Goal: Transaction & Acquisition: Purchase product/service

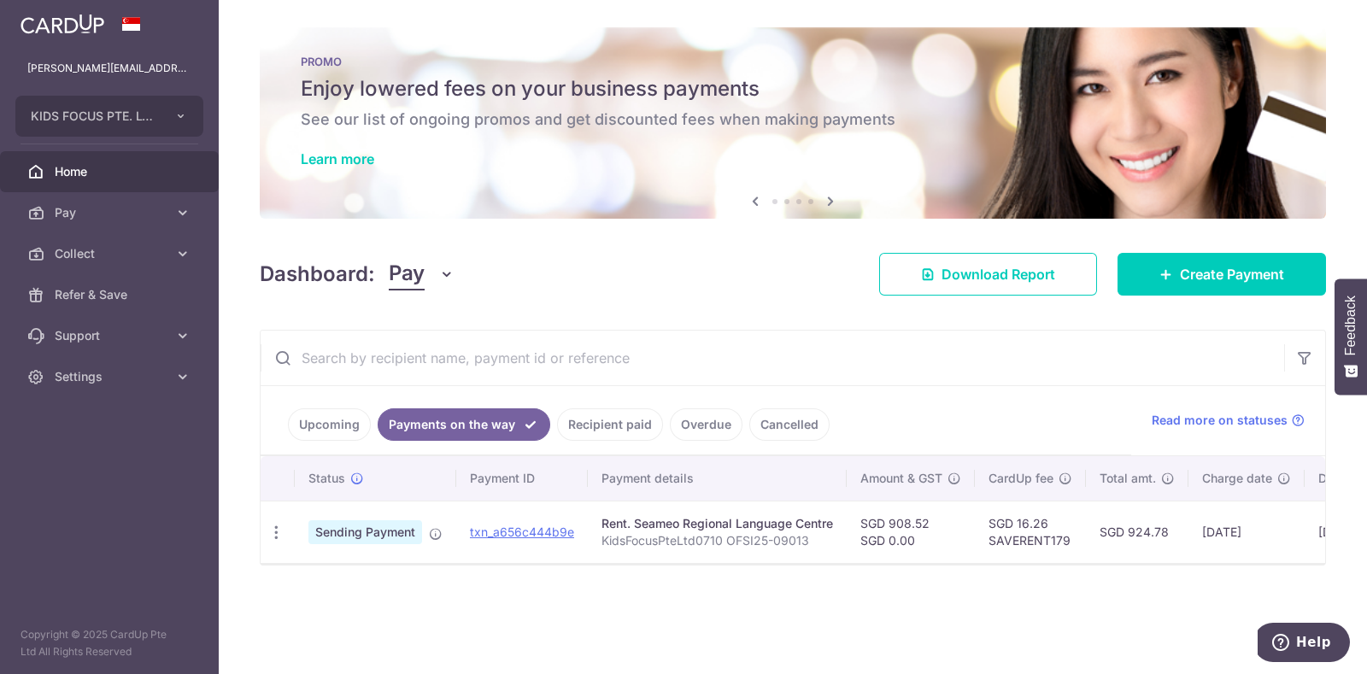
click at [340, 431] on link "Upcoming" at bounding box center [329, 424] width 83 height 32
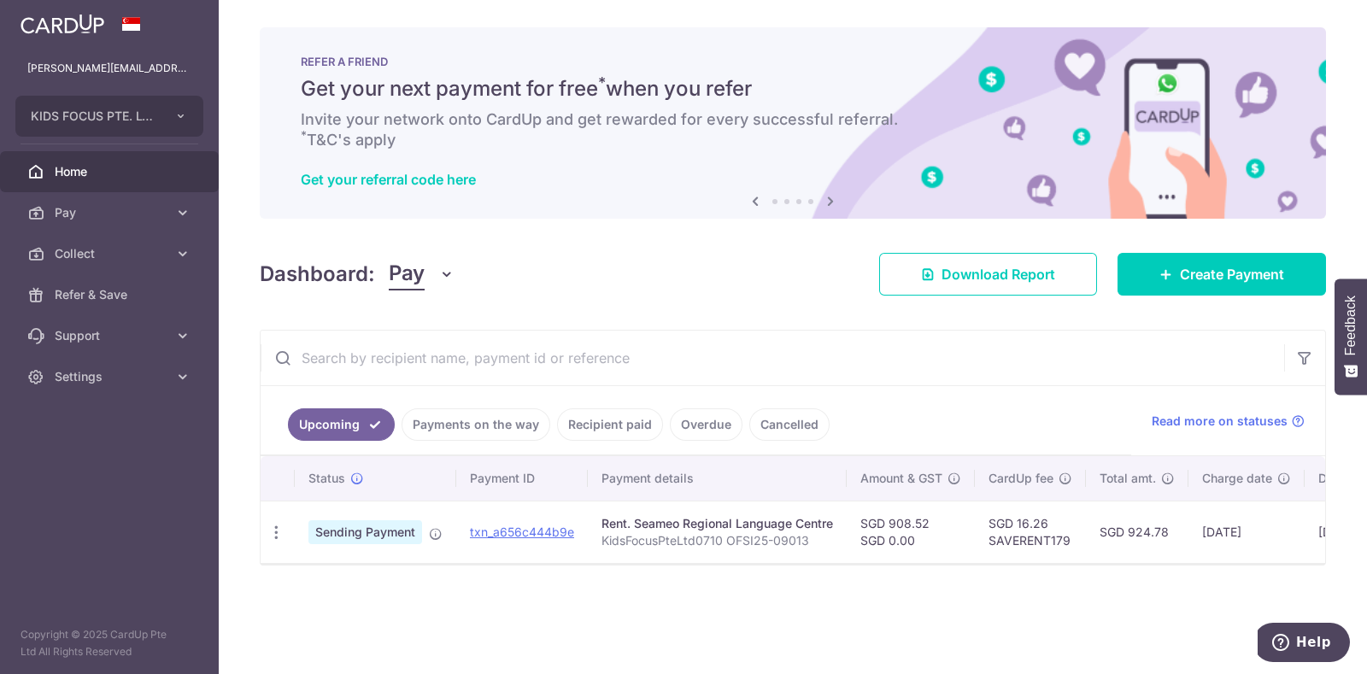
click at [431, 426] on link "Payments on the way" at bounding box center [476, 424] width 149 height 32
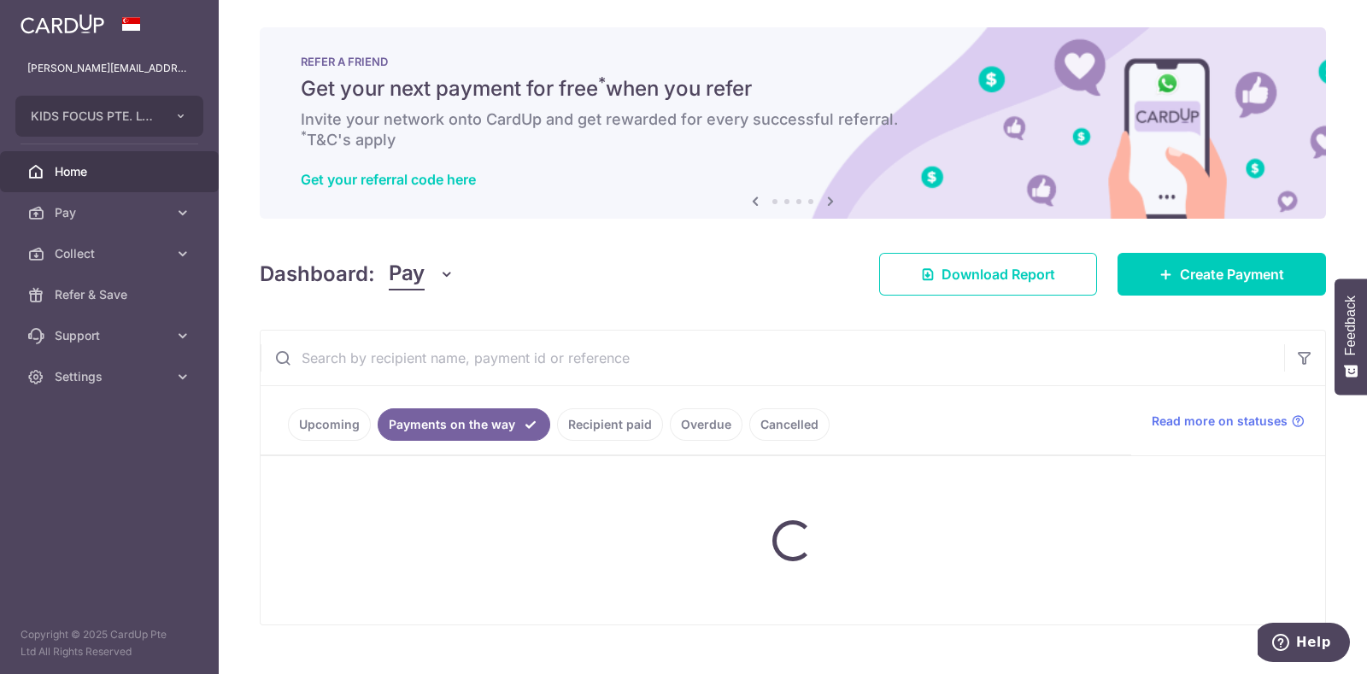
click at [431, 426] on link "Payments on the way" at bounding box center [464, 424] width 173 height 32
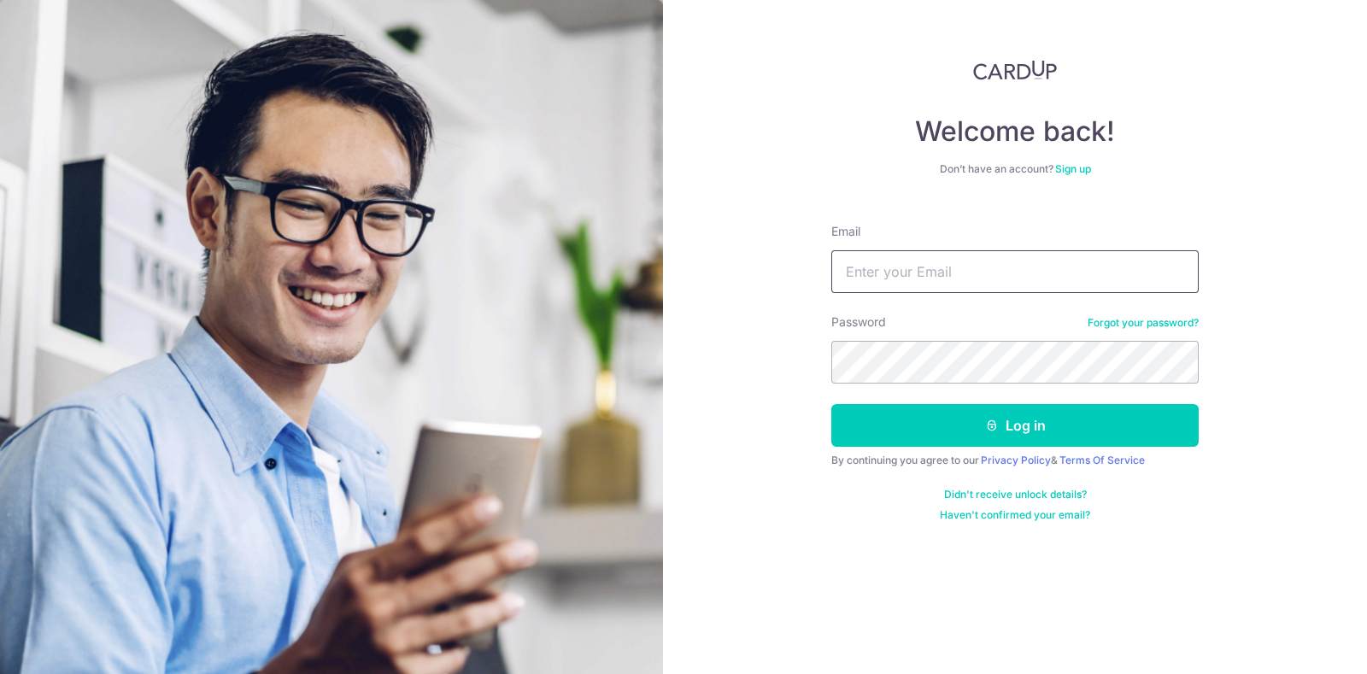
click at [871, 281] on input "Email" at bounding box center [1014, 271] width 367 height 43
type input "sarah_kidsfocus@hotmail.com"
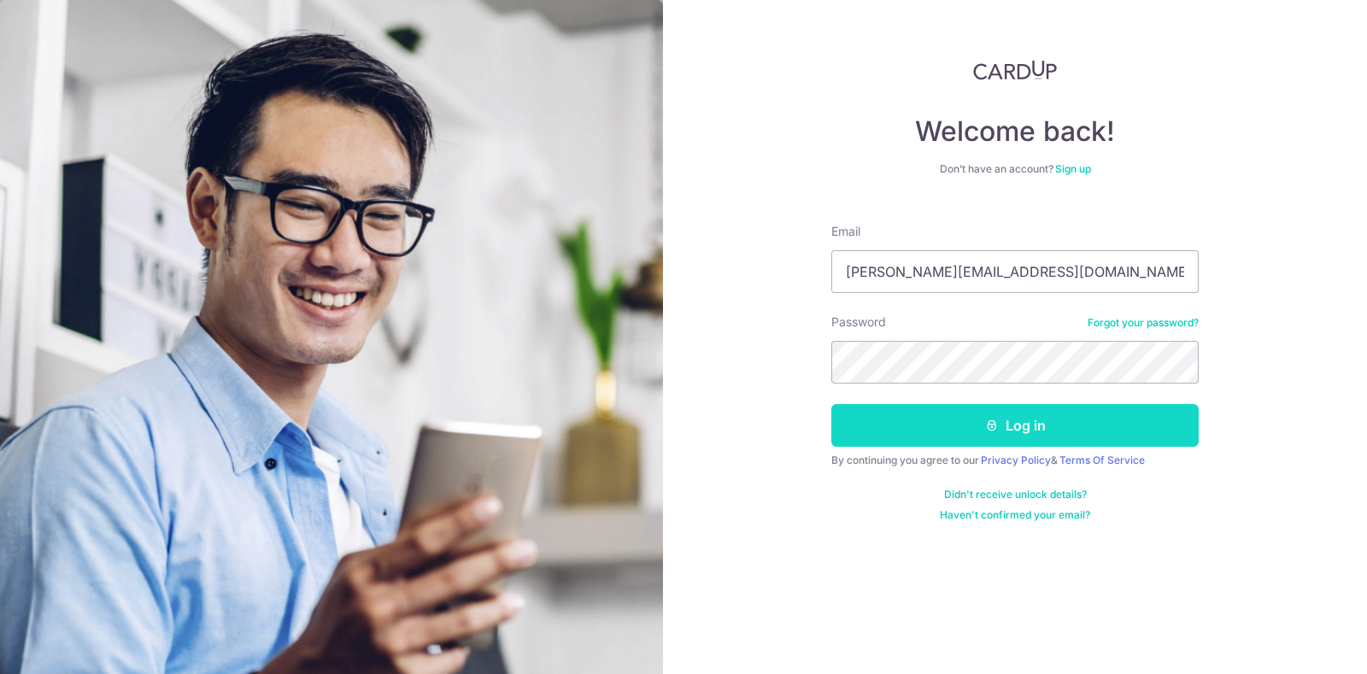
click at [945, 417] on button "Log in" at bounding box center [1014, 425] width 367 height 43
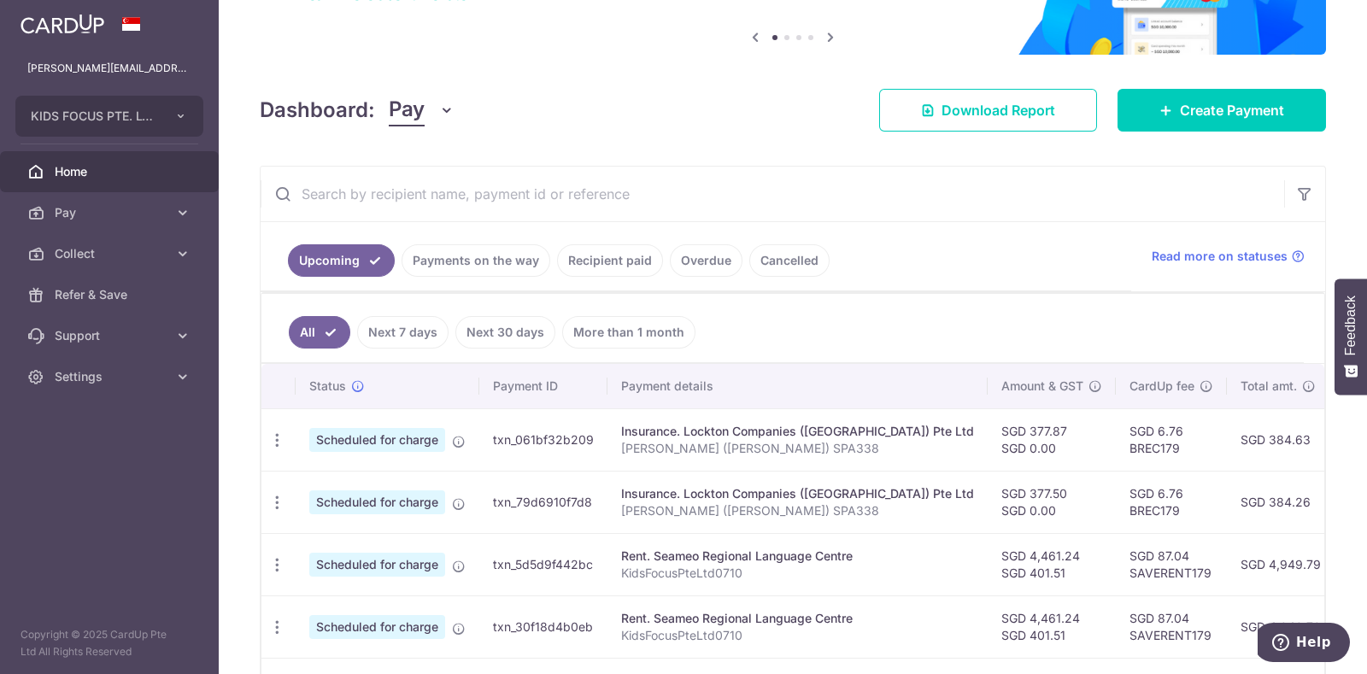
scroll to position [114, 0]
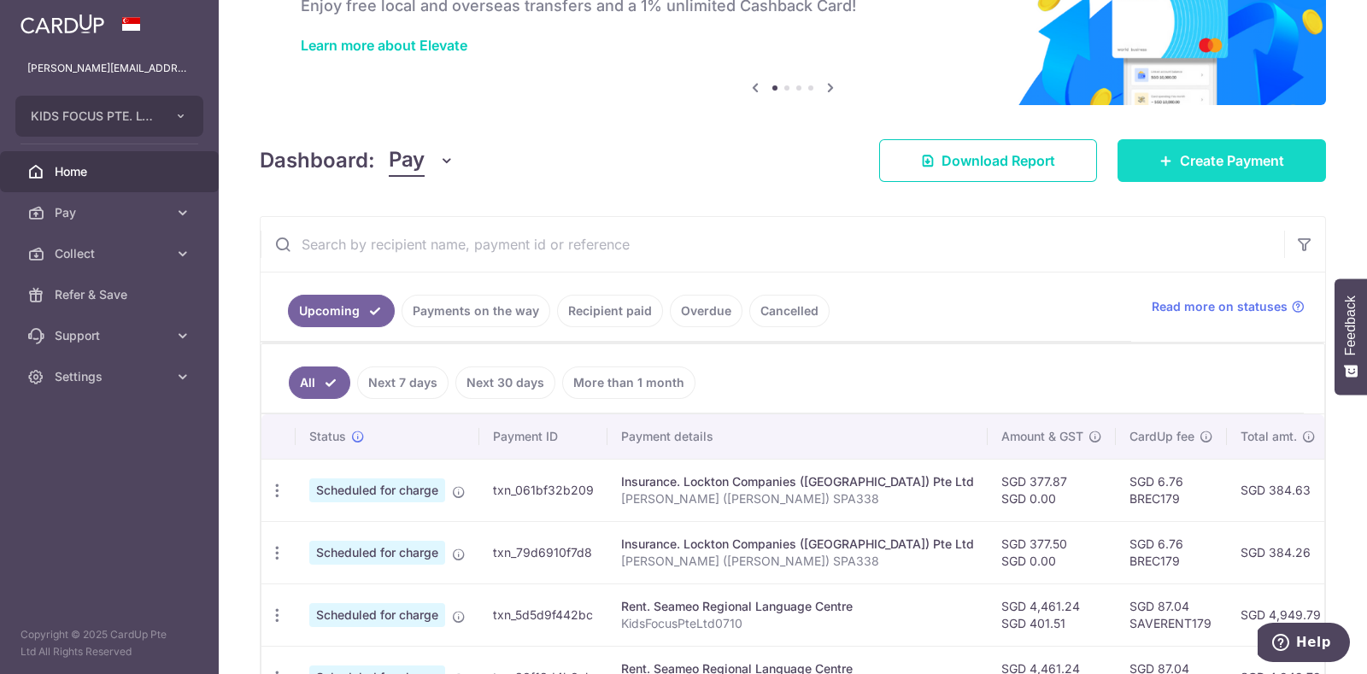
click at [1201, 154] on span "Create Payment" at bounding box center [1232, 160] width 104 height 21
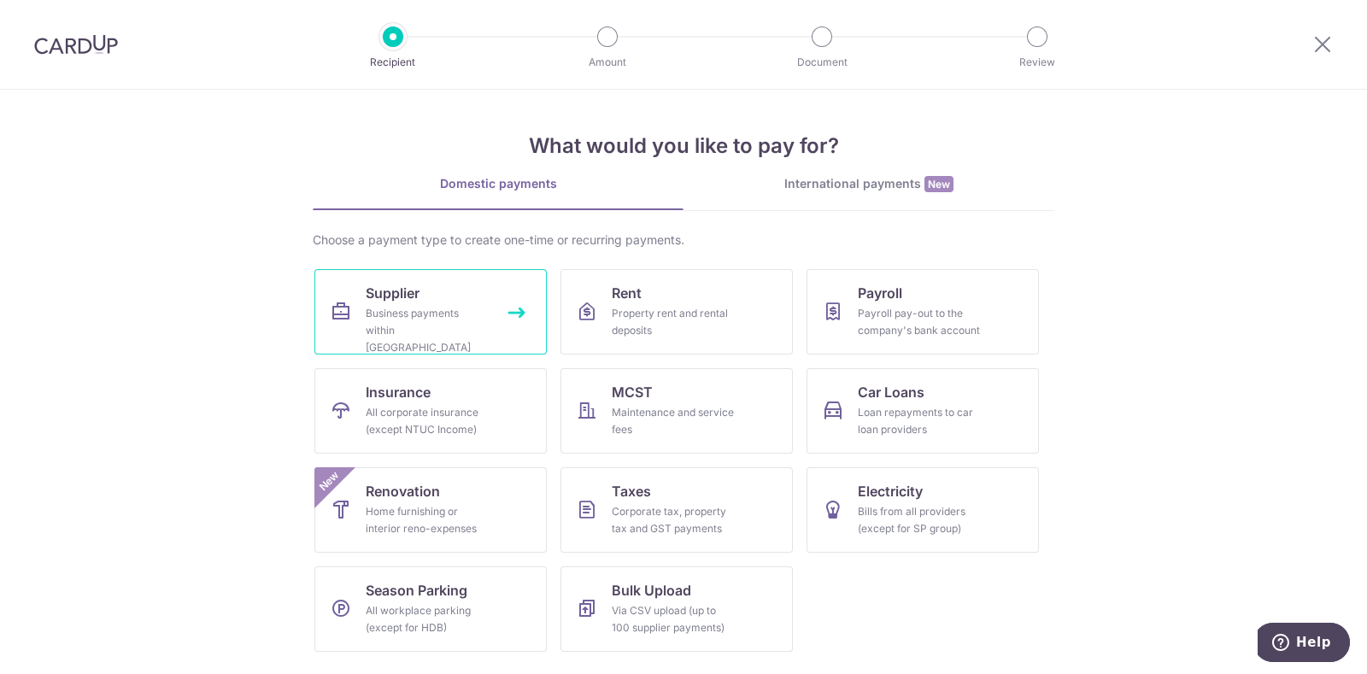
click at [431, 320] on div "Business payments within Singapore" at bounding box center [427, 330] width 123 height 51
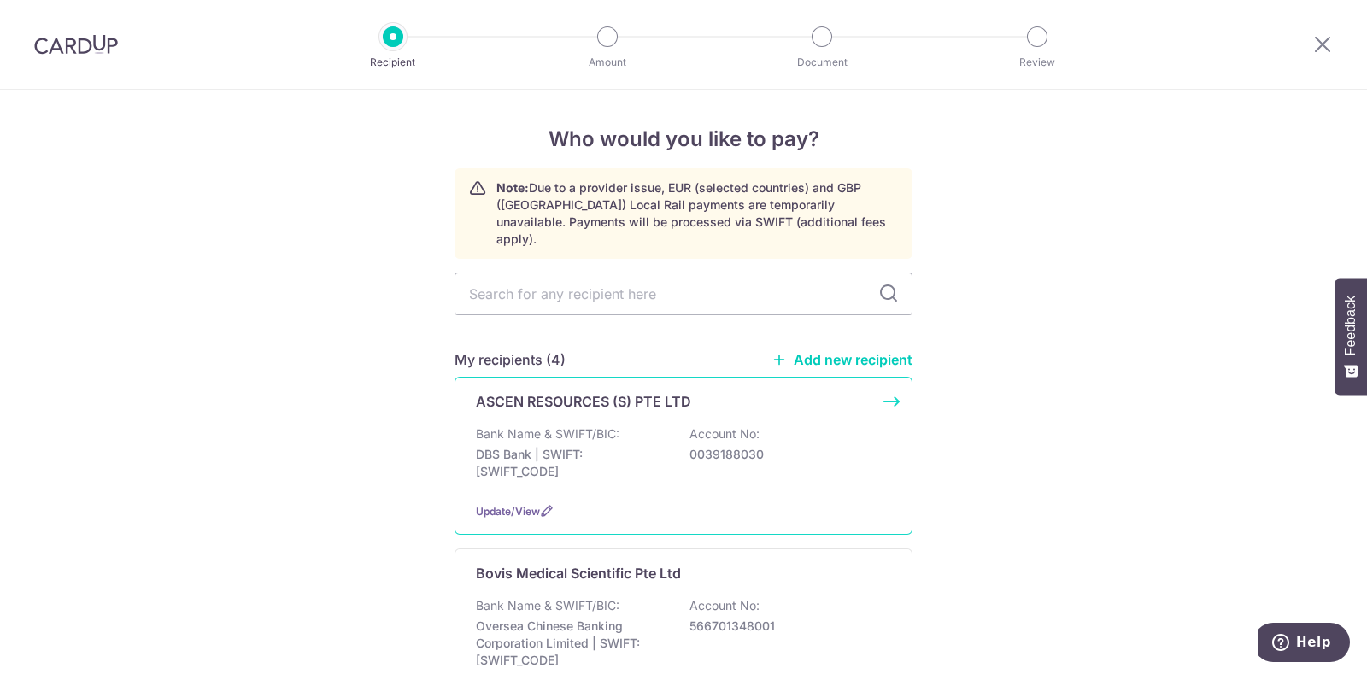
click at [615, 446] on p "DBS Bank | SWIFT: DBSSSGSGXXX" at bounding box center [571, 463] width 191 height 34
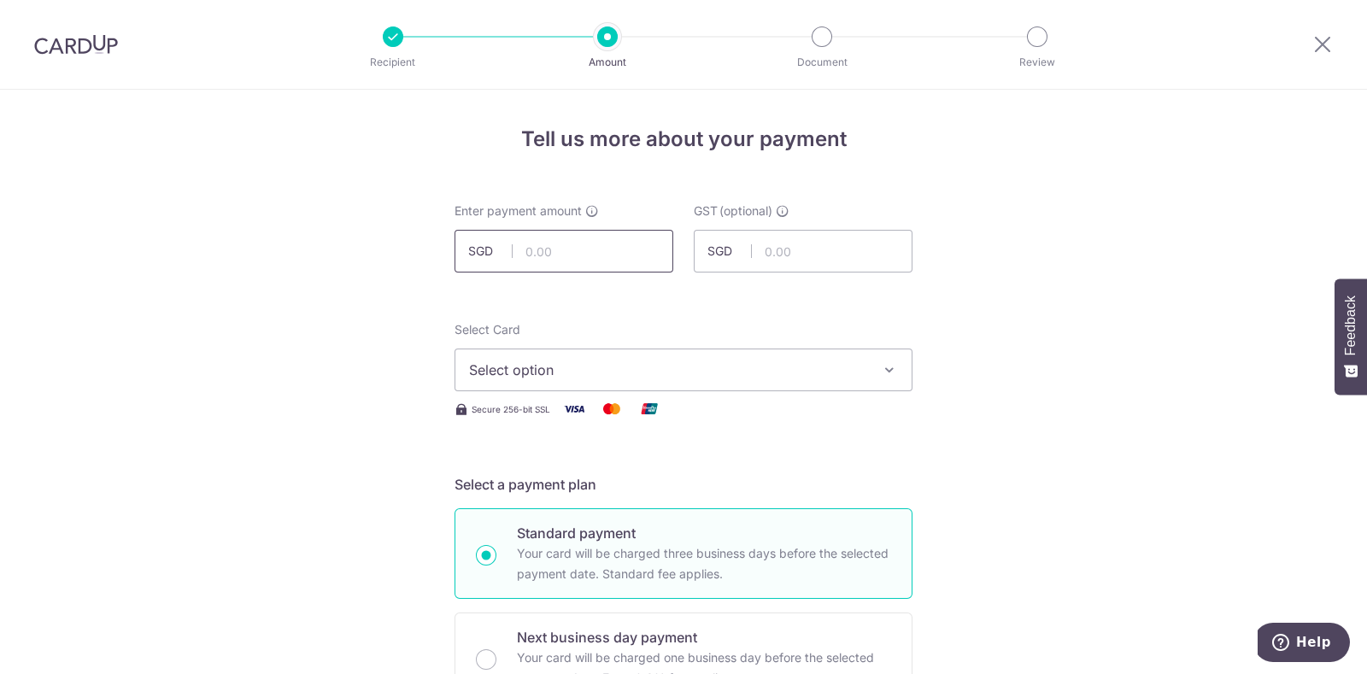
click at [566, 252] on input "text" at bounding box center [564, 251] width 219 height 43
type input "974.50"
click at [759, 260] on input "text" at bounding box center [803, 251] width 219 height 43
type input "87.71"
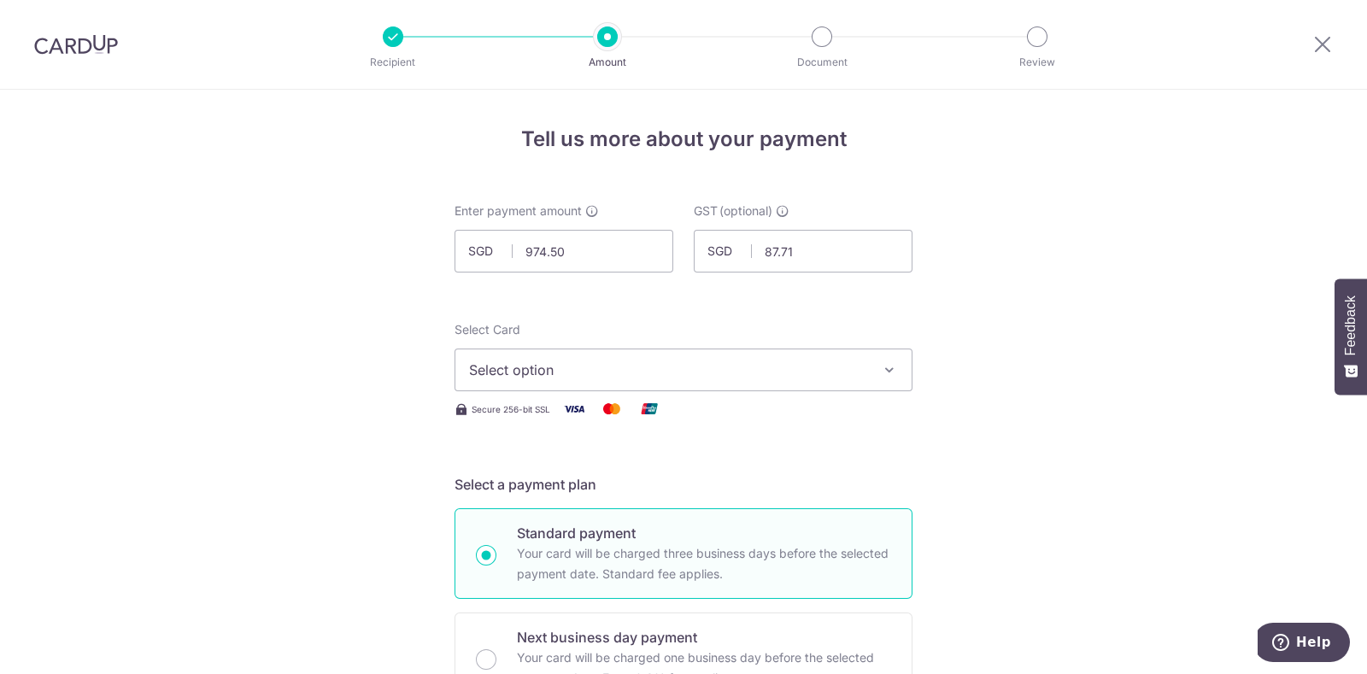
click at [692, 360] on span "Select option" at bounding box center [668, 370] width 398 height 21
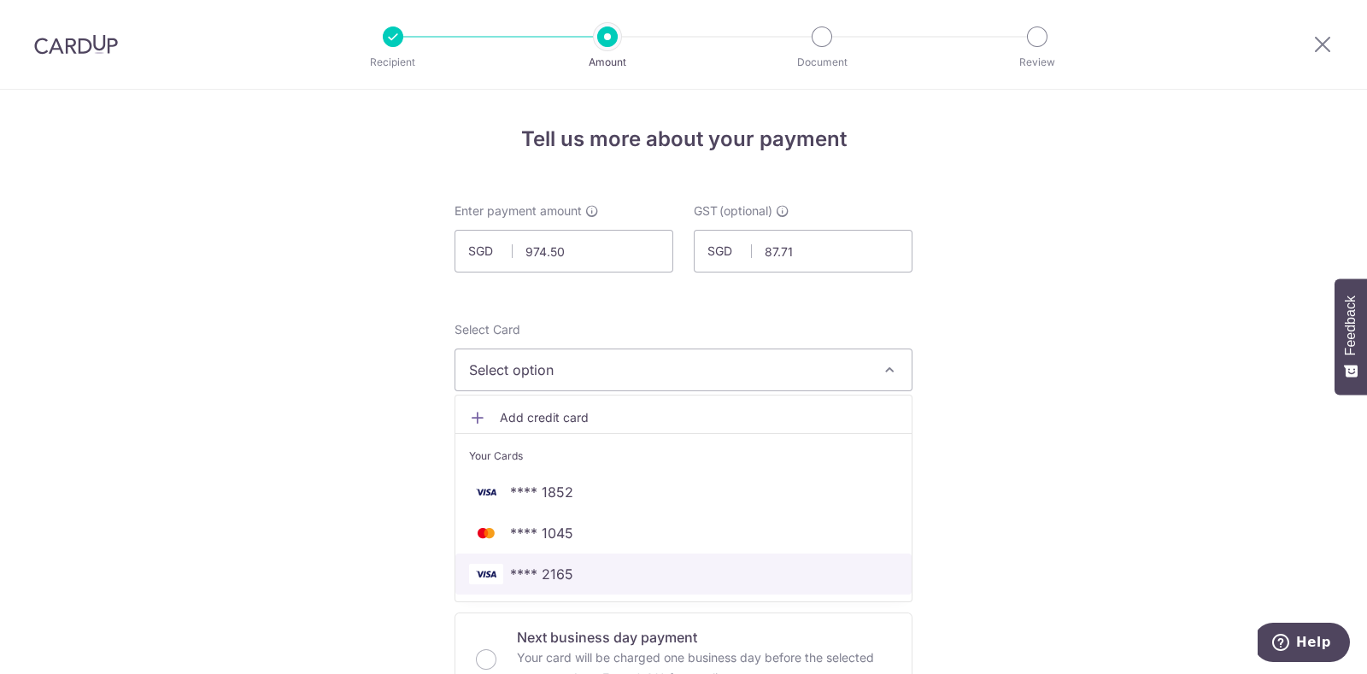
click at [572, 582] on span "**** 2165" at bounding box center [683, 574] width 429 height 21
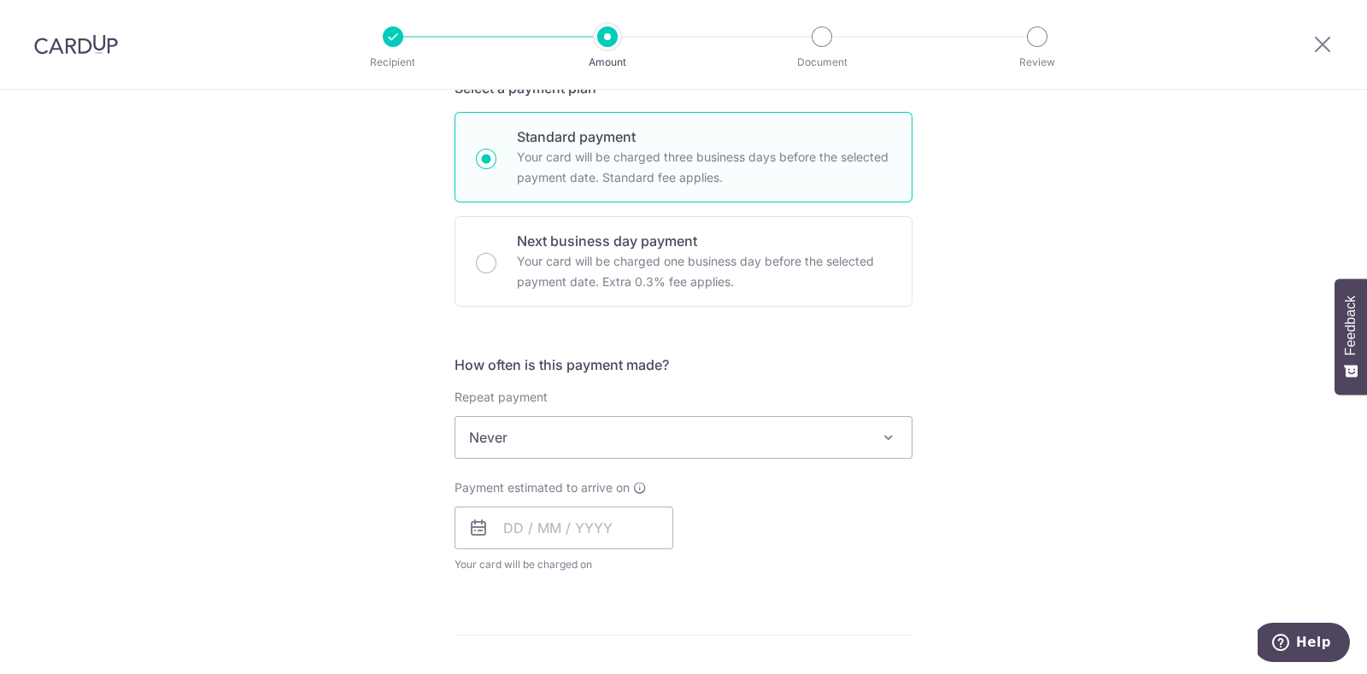
scroll to position [404, 0]
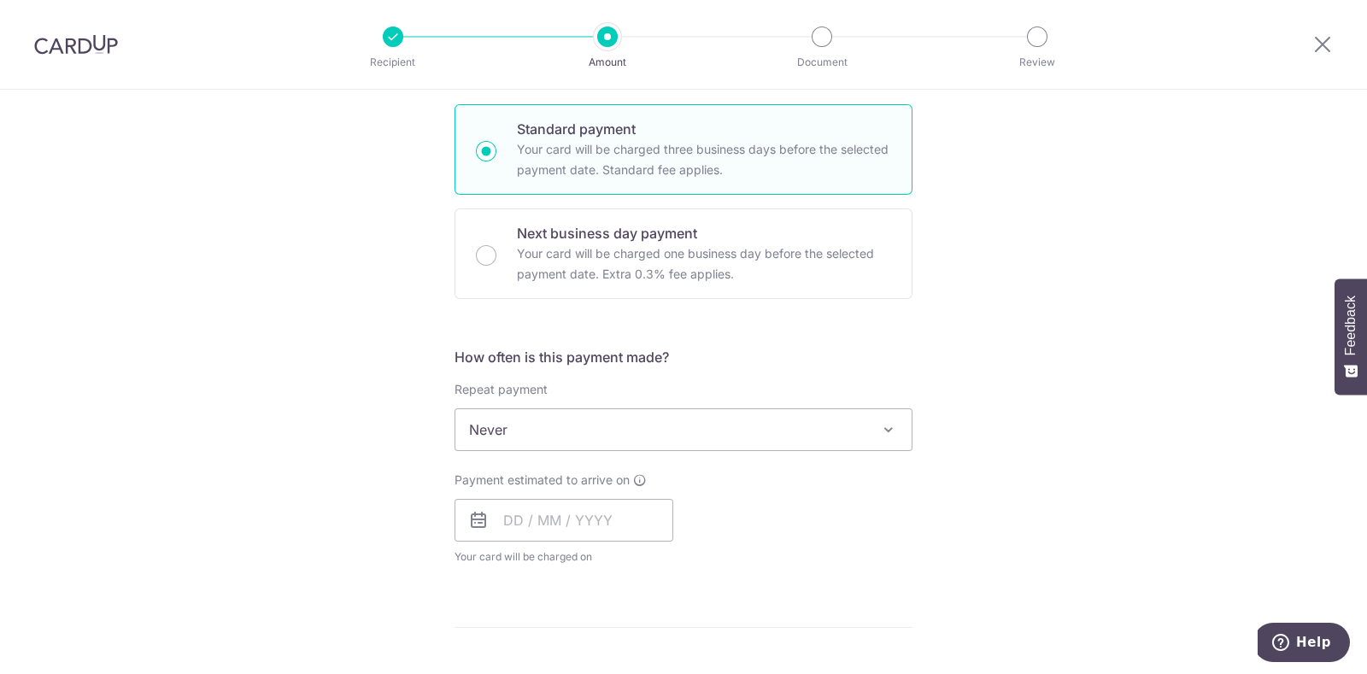
click at [870, 425] on span "Never" at bounding box center [683, 429] width 456 height 41
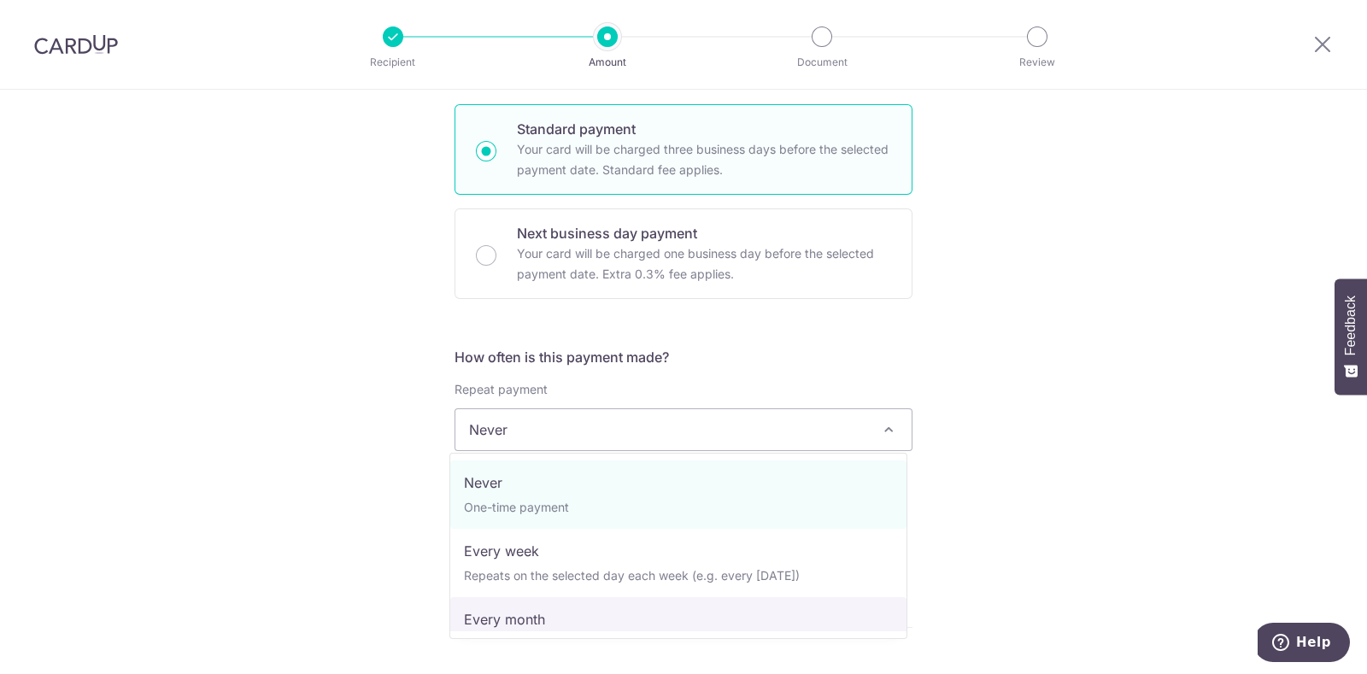
select select "3"
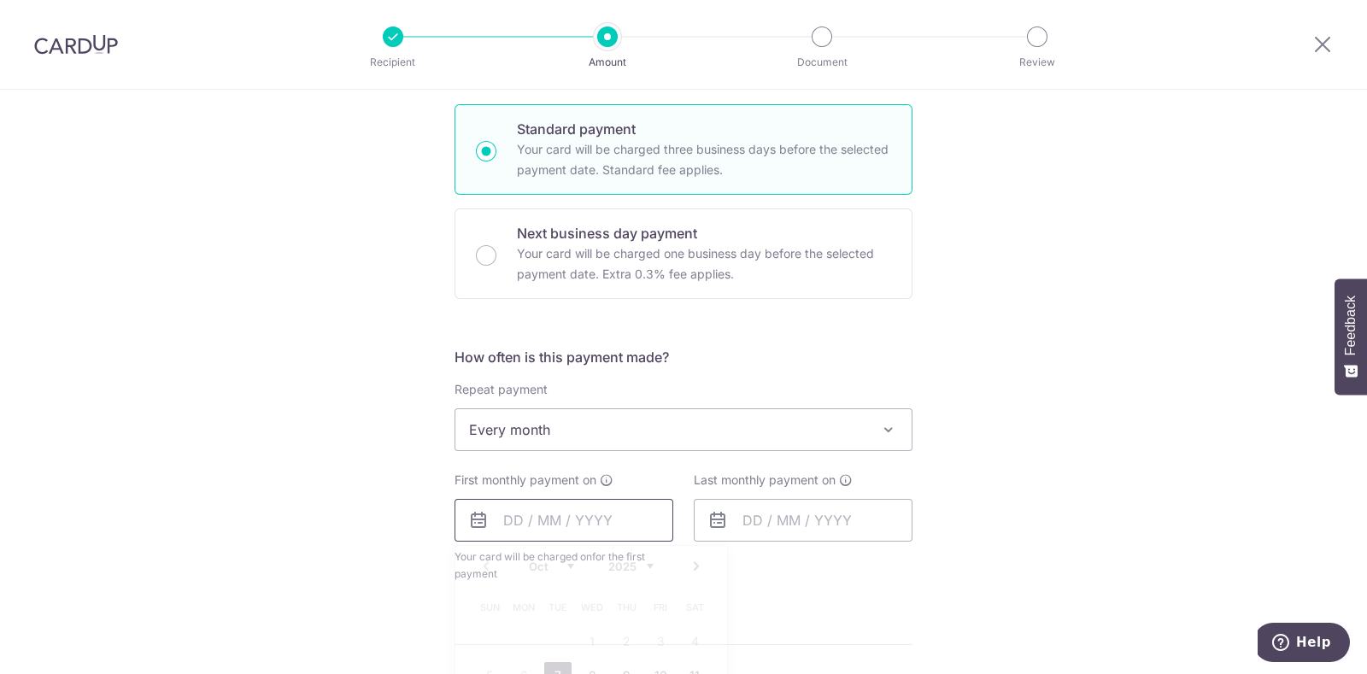
click at [496, 524] on input "text" at bounding box center [564, 520] width 219 height 43
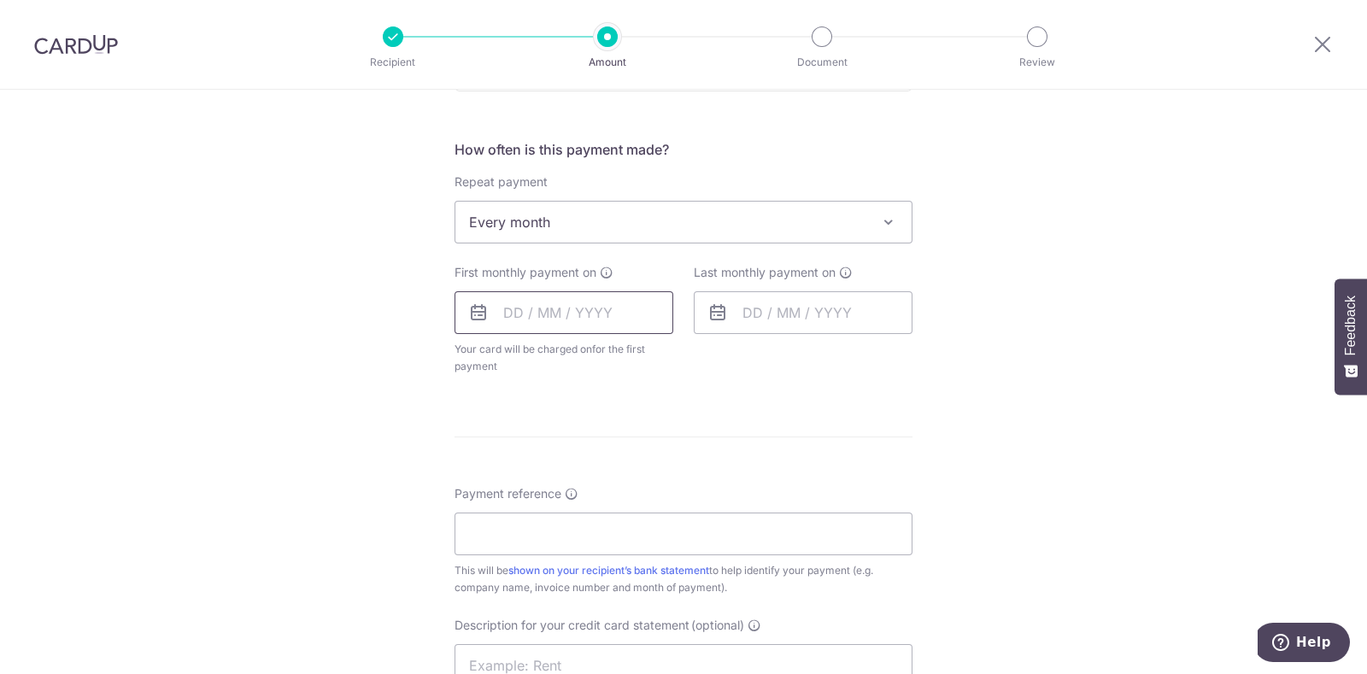
scroll to position [619, 0]
click at [500, 305] on input "text" at bounding box center [564, 305] width 219 height 43
click at [472, 307] on icon at bounding box center [478, 306] width 21 height 21
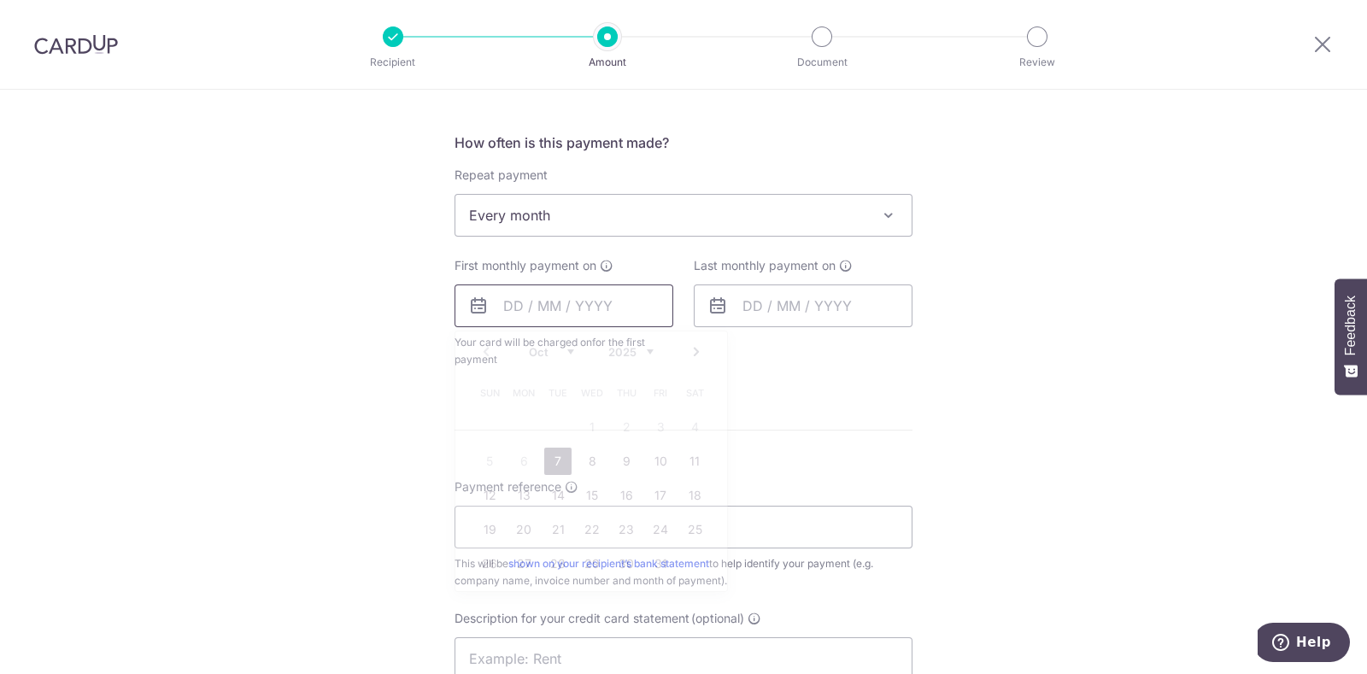
click at [501, 308] on input "text" at bounding box center [564, 305] width 219 height 43
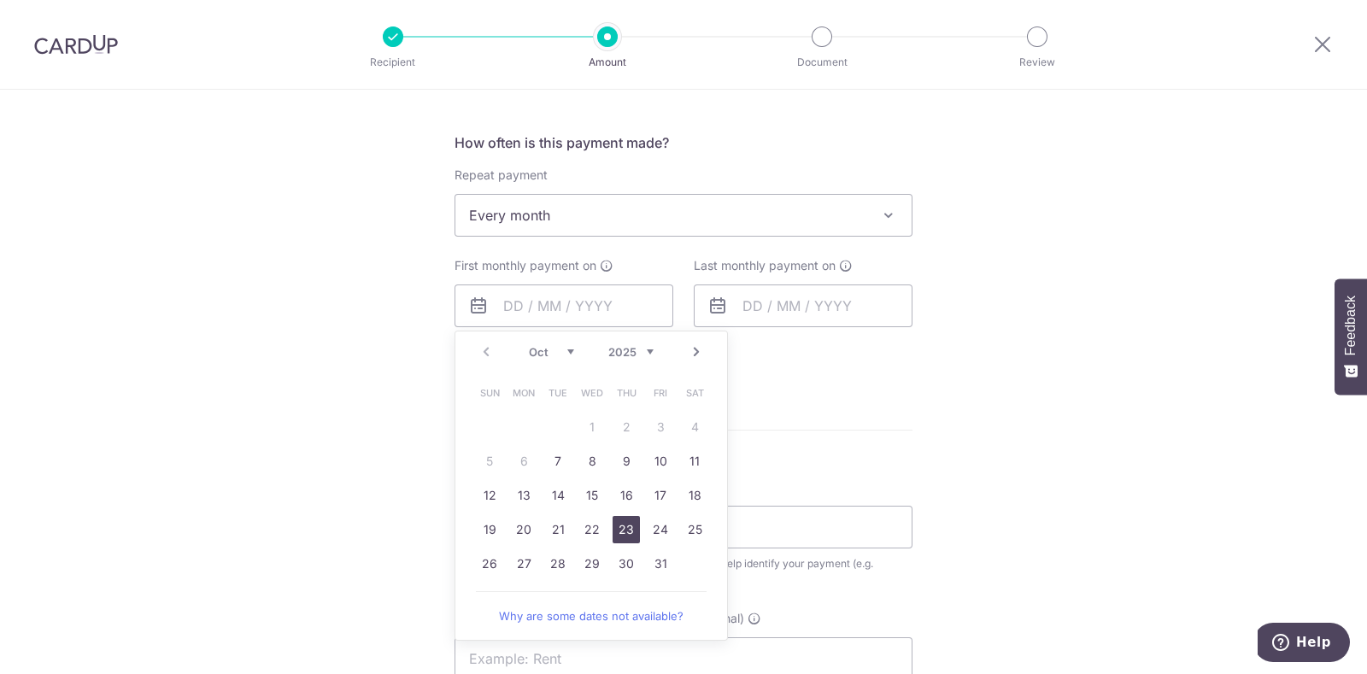
click at [624, 527] on link "23" at bounding box center [626, 529] width 27 height 27
type input "[DATE]"
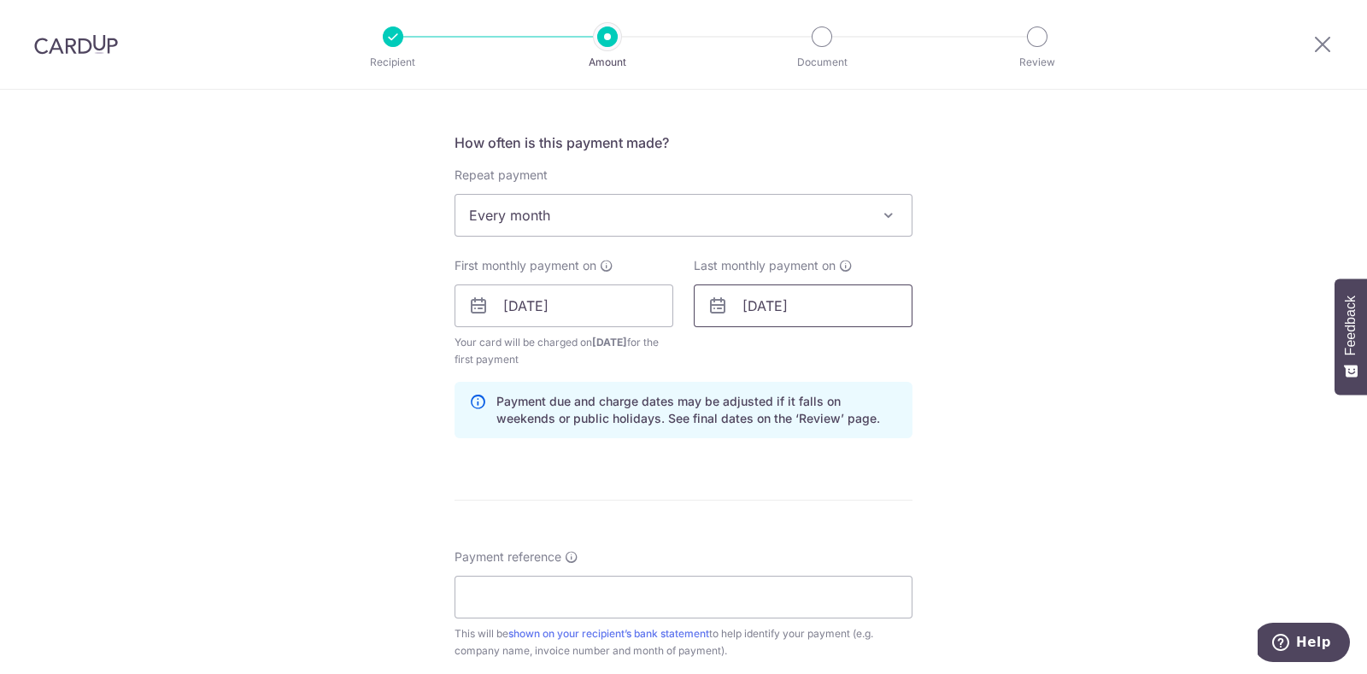
click at [762, 310] on input "[DATE]" at bounding box center [803, 305] width 219 height 43
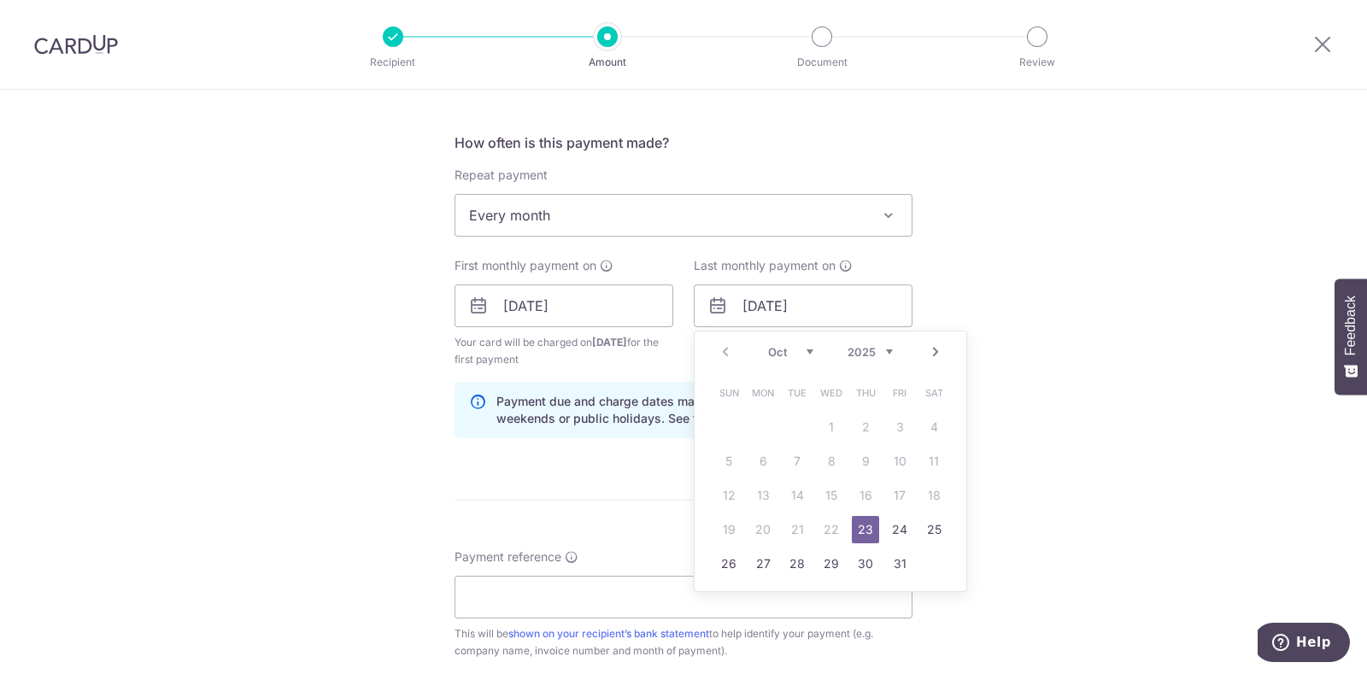
click at [805, 349] on select "Oct Nov Dec" at bounding box center [790, 352] width 45 height 14
click at [765, 560] on link "24" at bounding box center [762, 563] width 27 height 27
type input "24/11/2025"
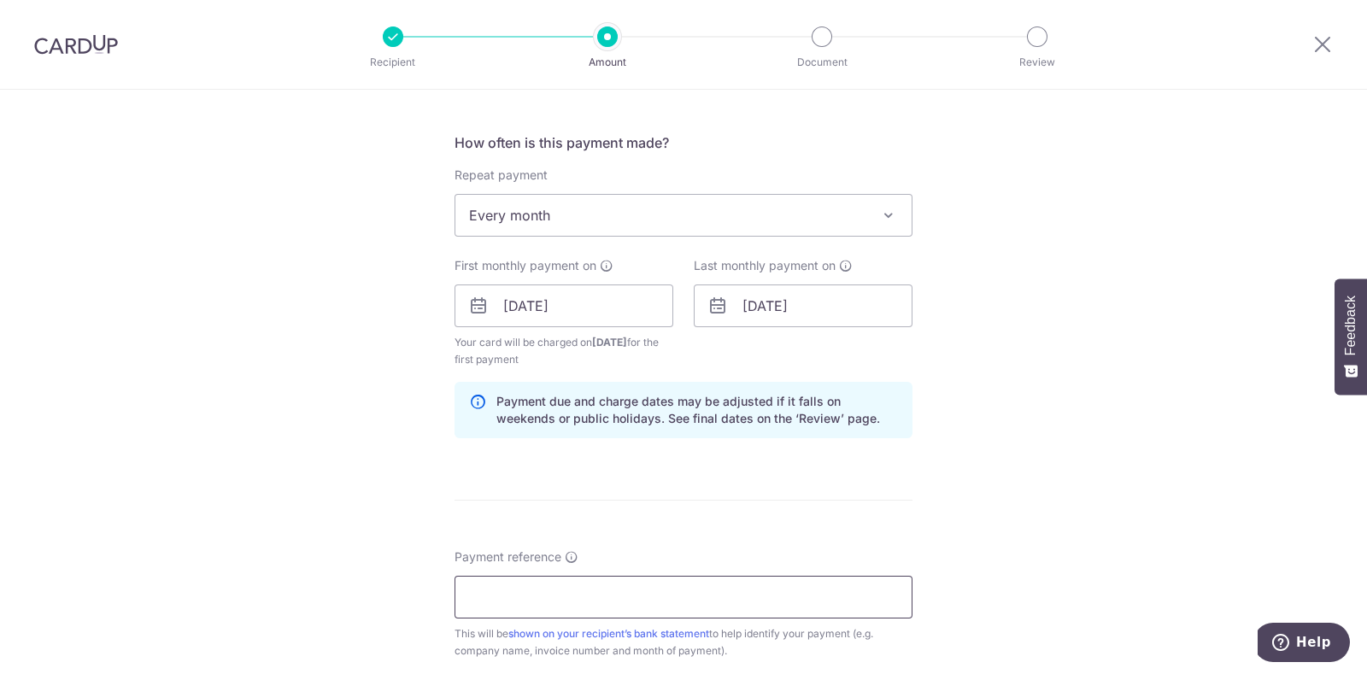
click at [610, 596] on input "Payment reference" at bounding box center [684, 597] width 458 height 43
click at [691, 601] on input "Kids Focus Pte Ltd 202509" at bounding box center [684, 597] width 458 height 43
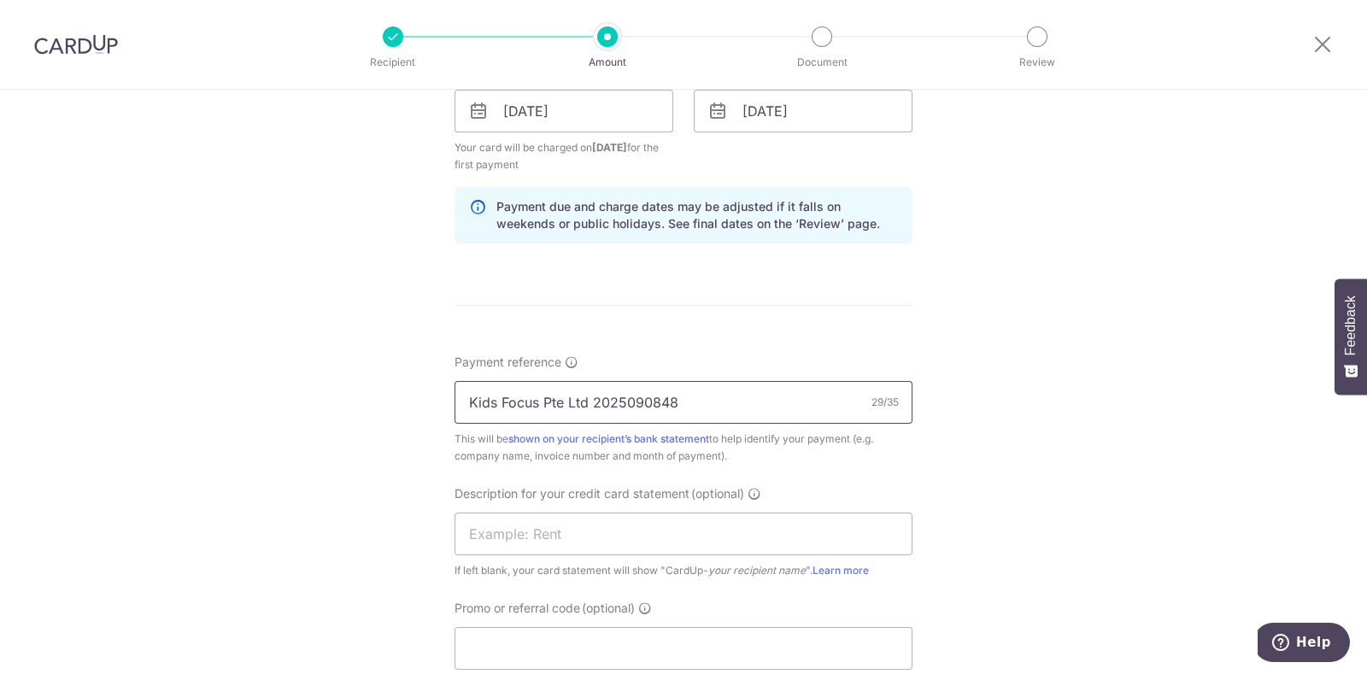
scroll to position [842, 0]
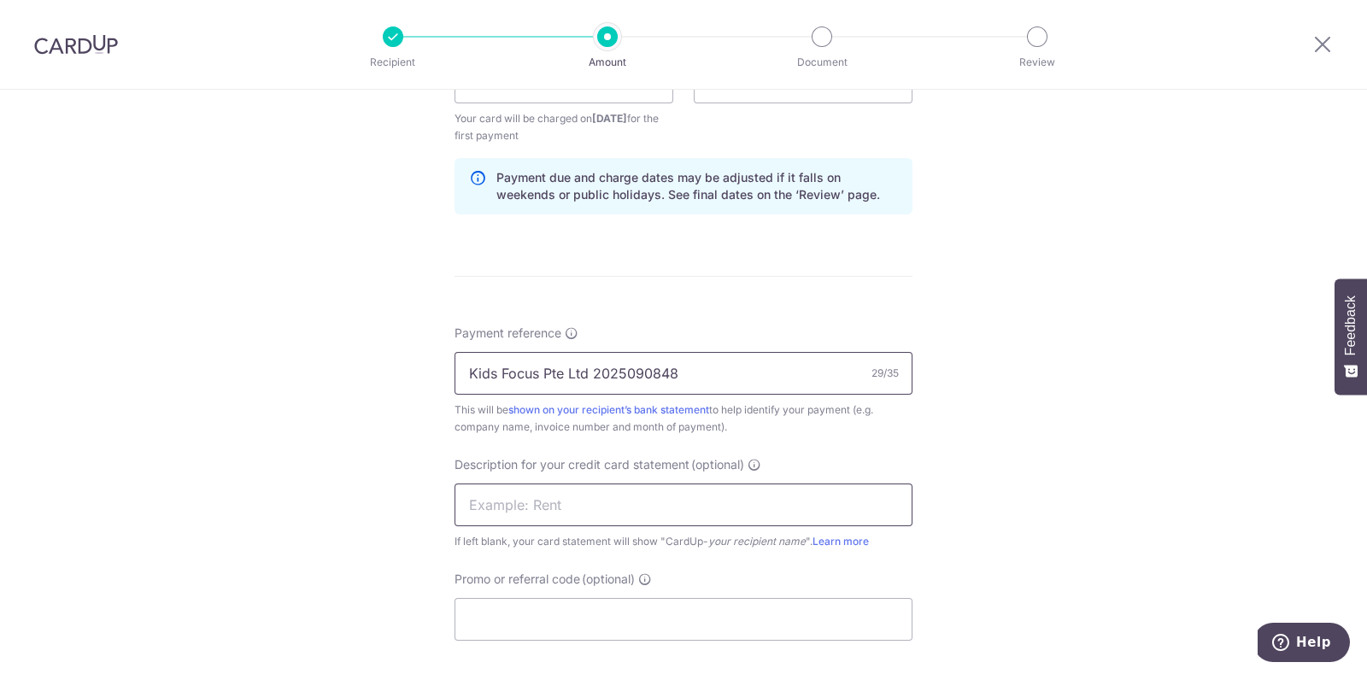
type input "Kids Focus Pte Ltd 2025090848"
click at [609, 500] on input "text" at bounding box center [684, 505] width 458 height 43
type input "Ascen2025090848"
click at [616, 617] on input "Promo or referral code (optional)" at bounding box center [684, 619] width 458 height 43
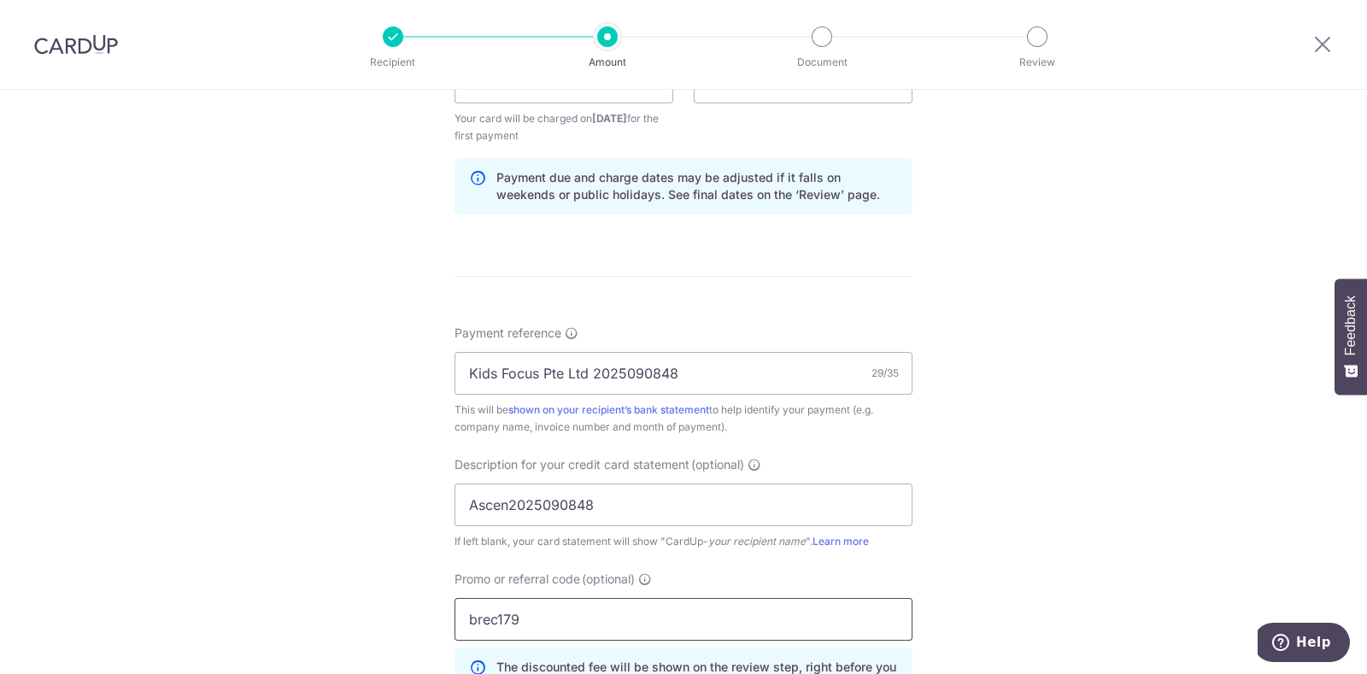
type input "brec179"
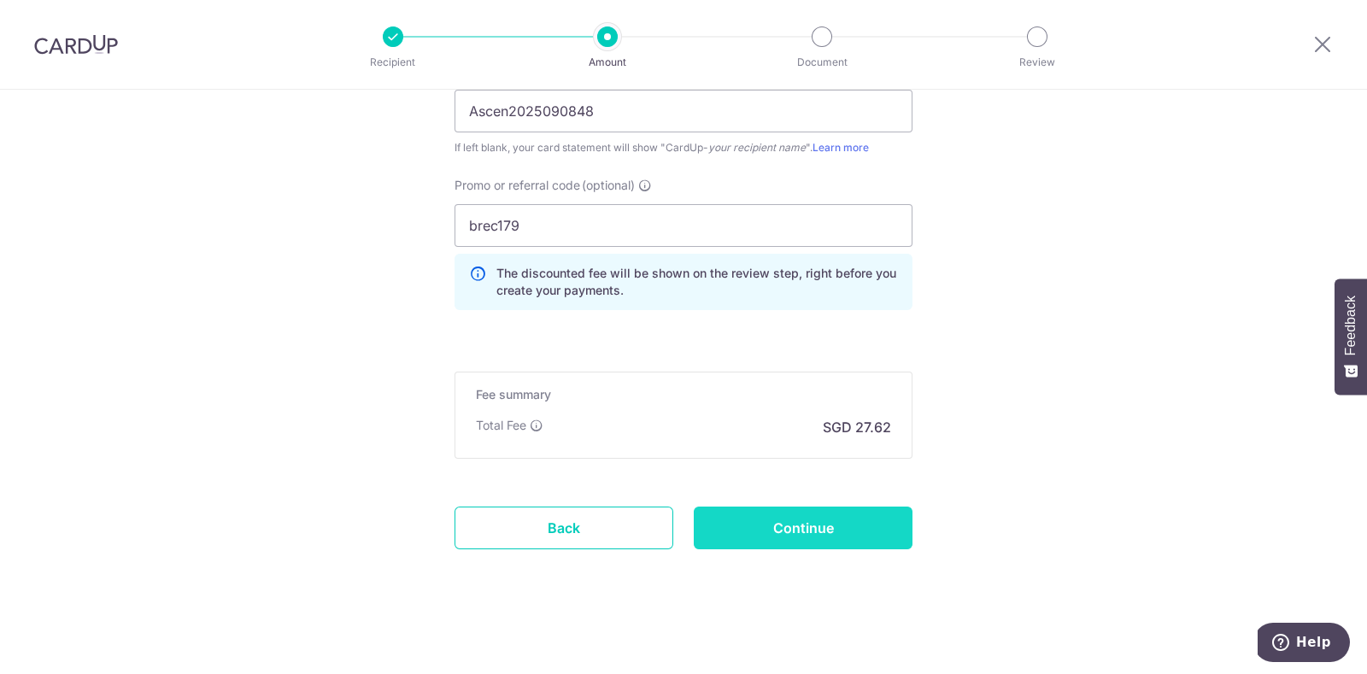
click at [825, 523] on input "Continue" at bounding box center [803, 528] width 219 height 43
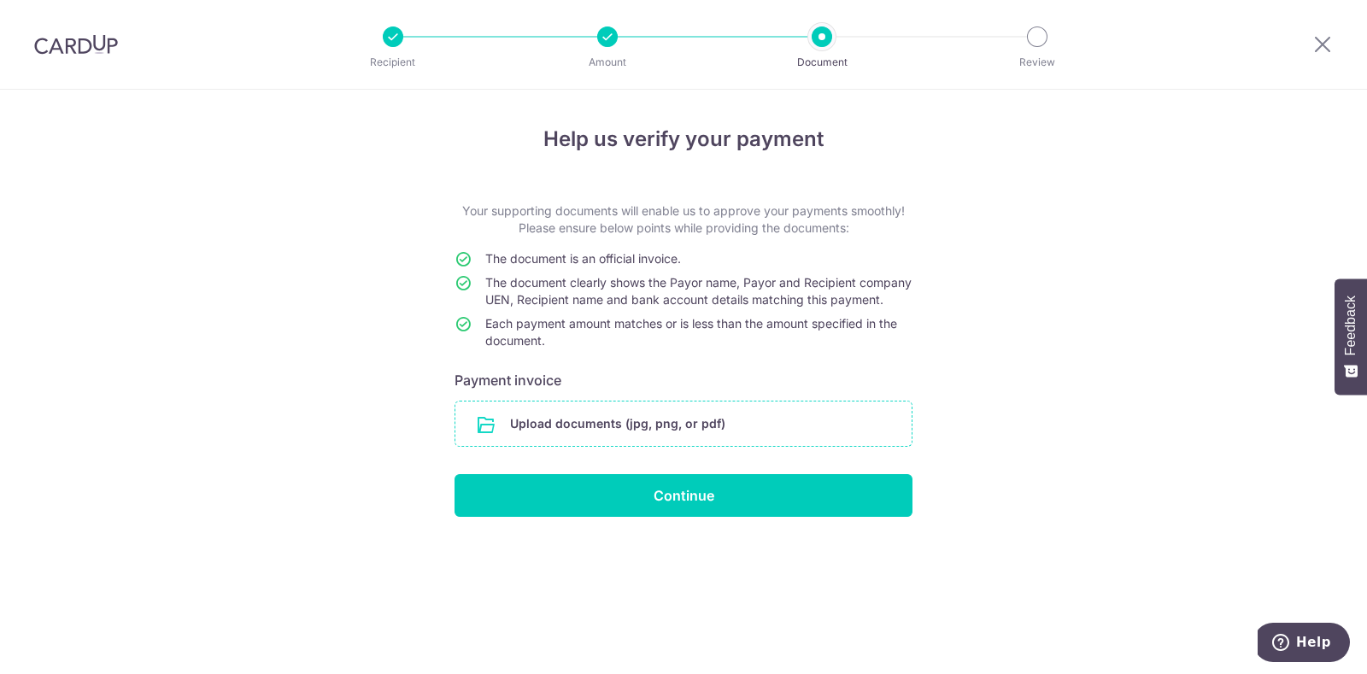
click at [682, 438] on input "file" at bounding box center [683, 424] width 456 height 44
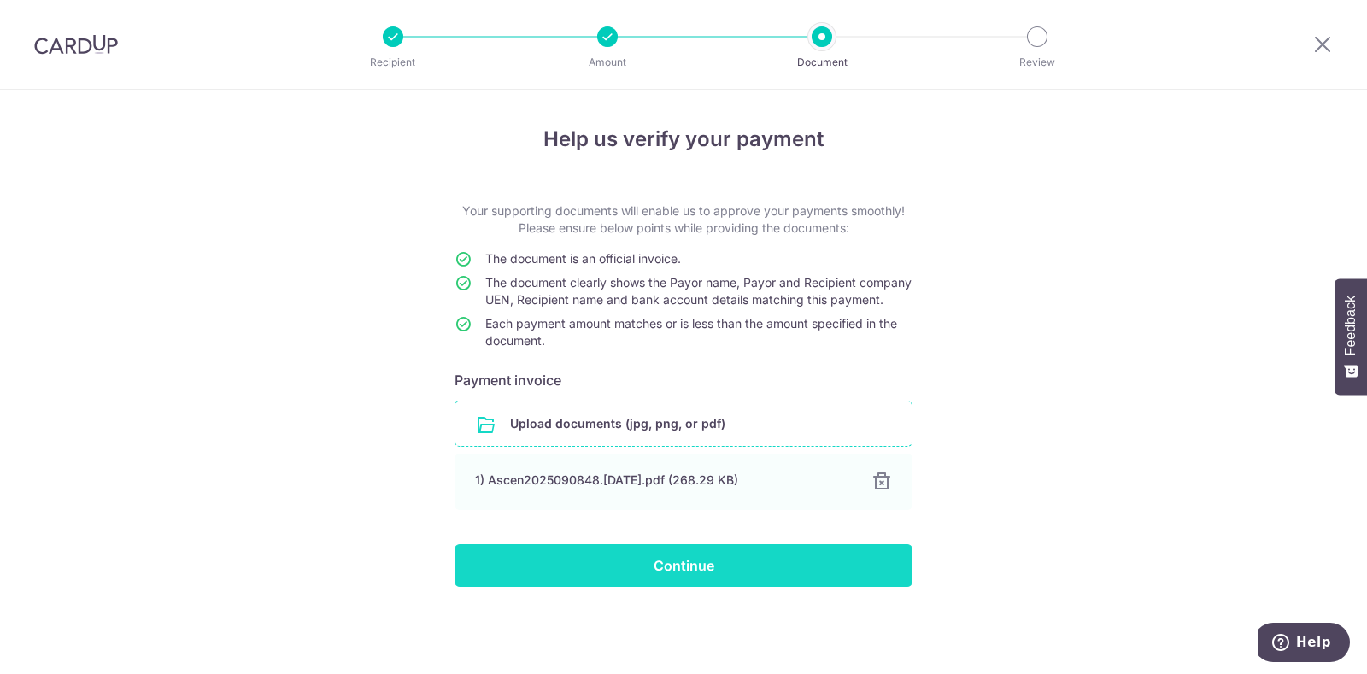
click at [705, 578] on input "Continue" at bounding box center [684, 565] width 458 height 43
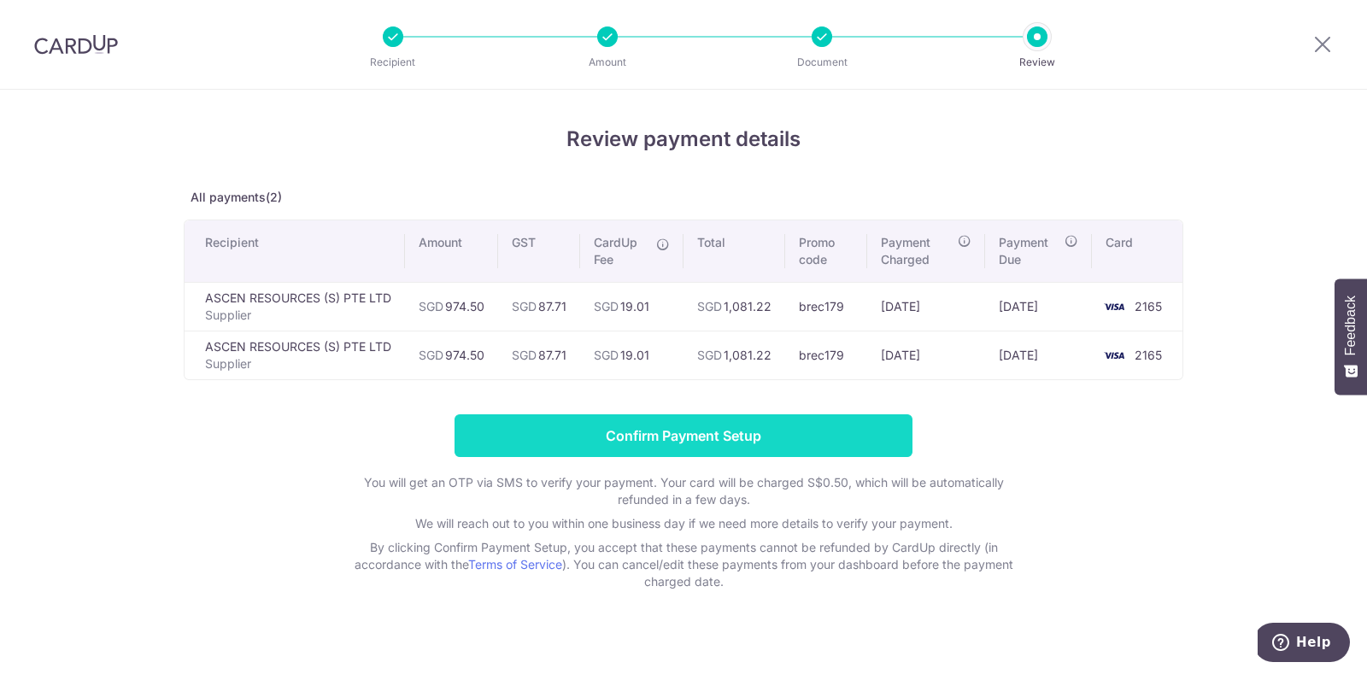
click at [700, 422] on input "Confirm Payment Setup" at bounding box center [684, 435] width 458 height 43
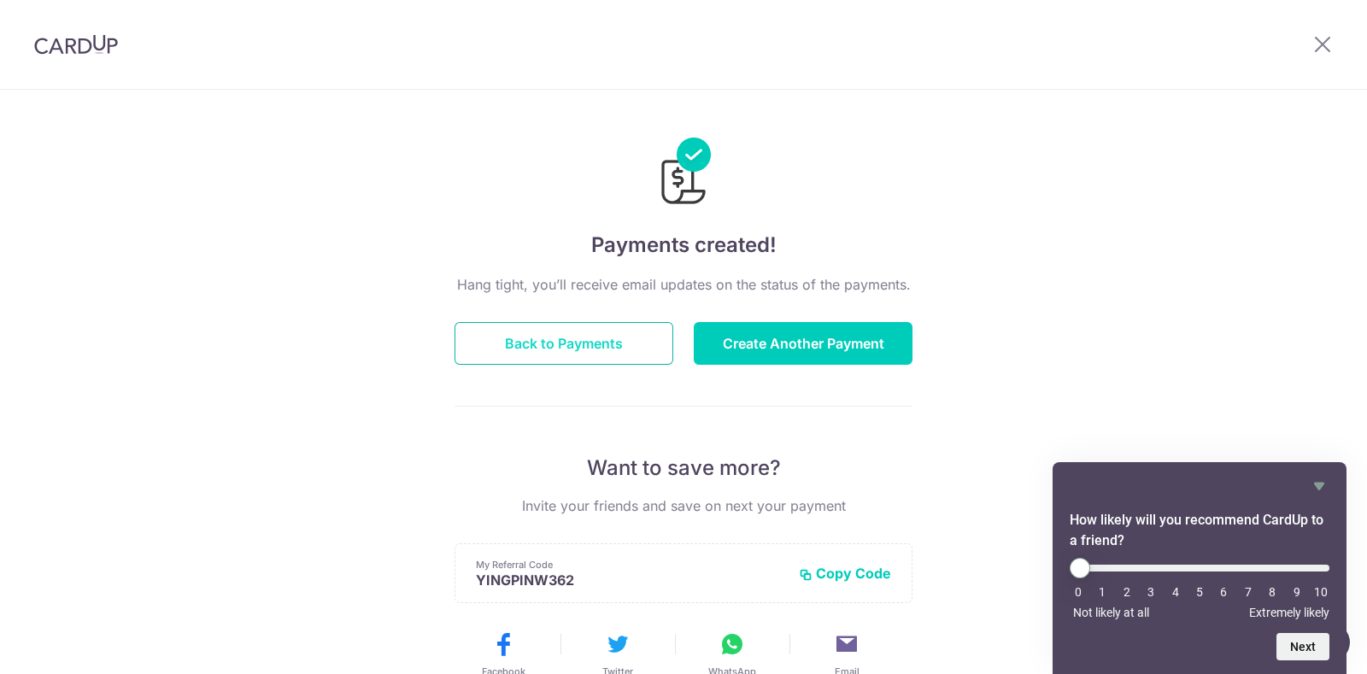
click at [619, 344] on button "Back to Payments" at bounding box center [564, 343] width 219 height 43
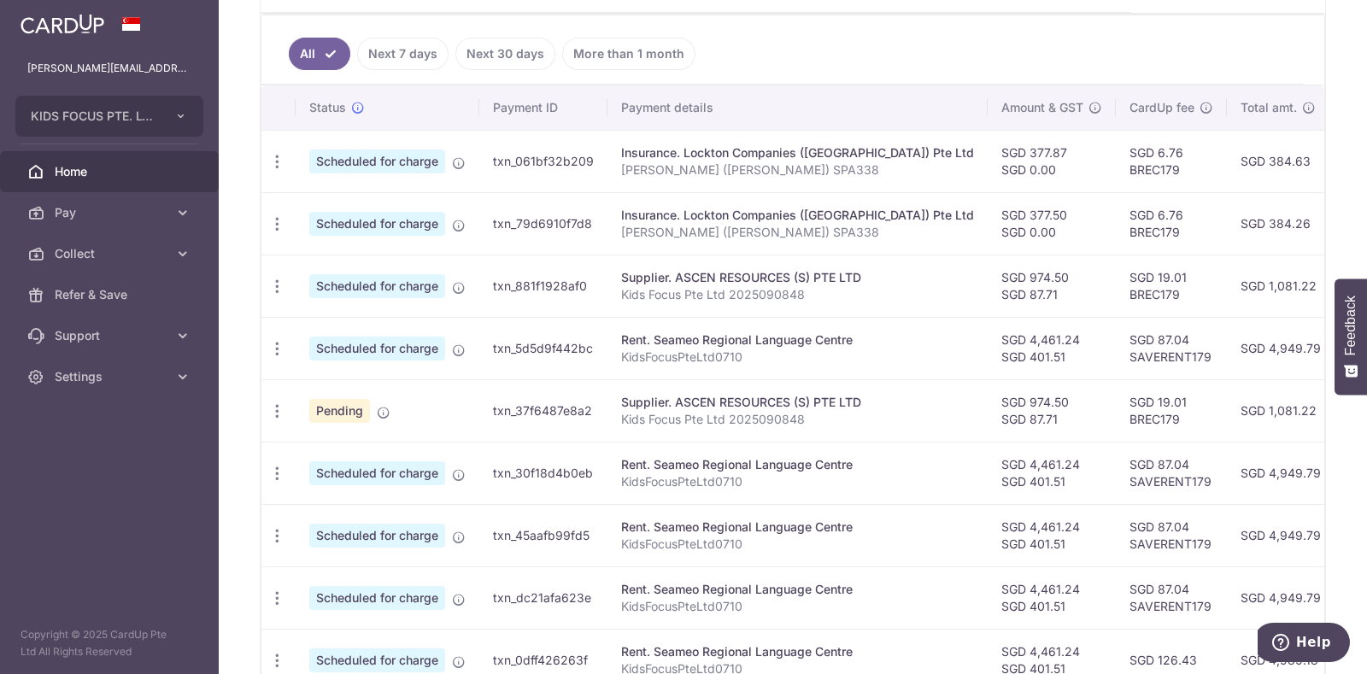
scroll to position [457, 0]
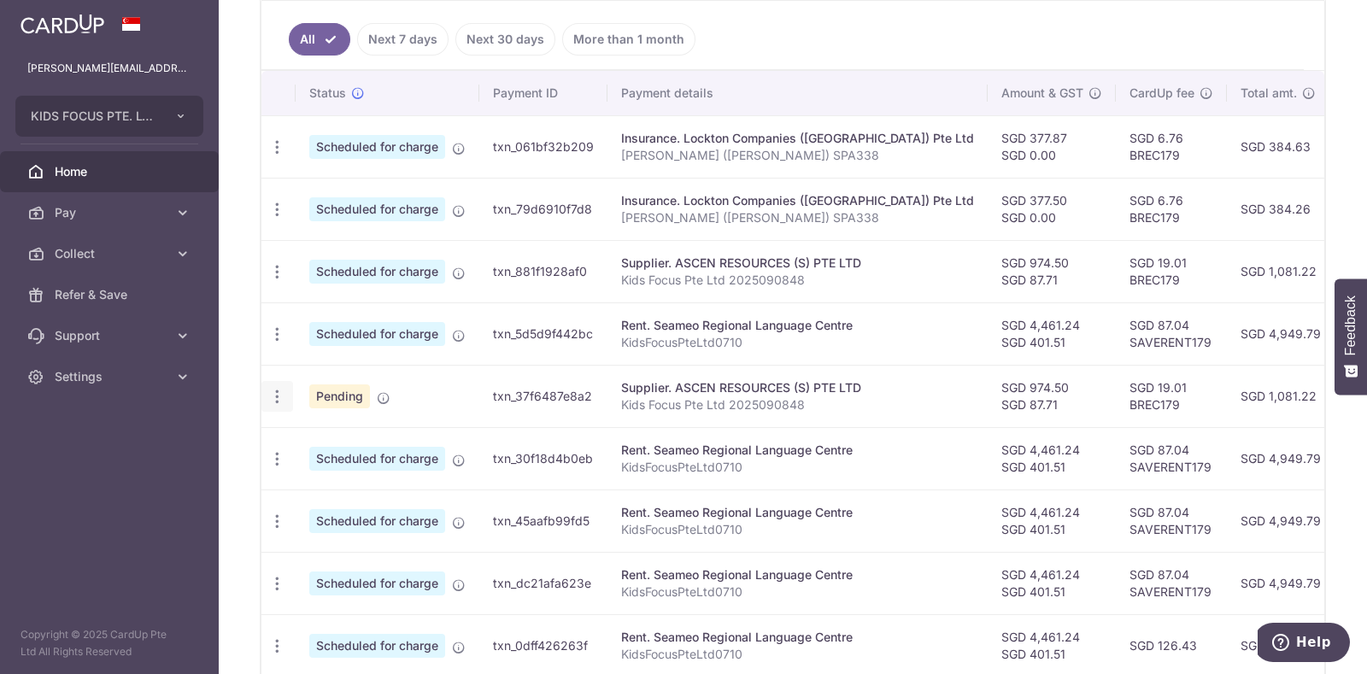
click at [278, 392] on icon "button" at bounding box center [277, 397] width 18 height 18
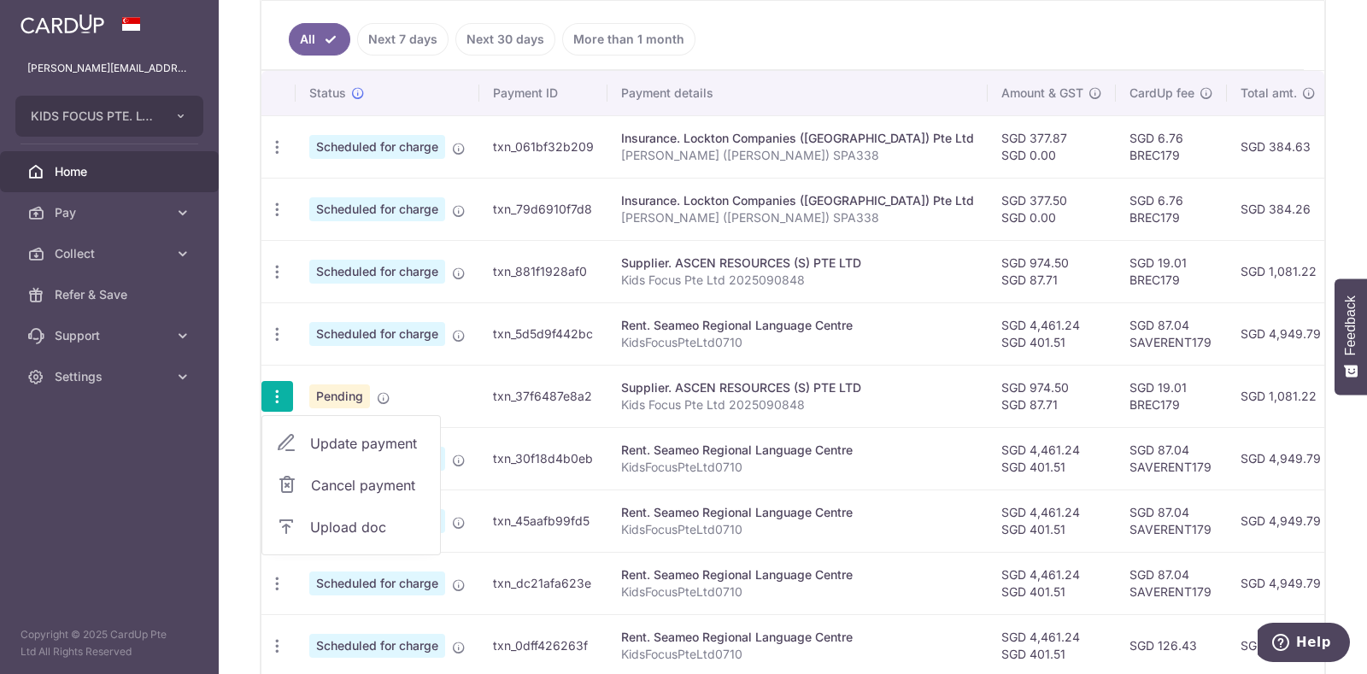
click at [317, 480] on span "Cancel payment" at bounding box center [368, 485] width 114 height 21
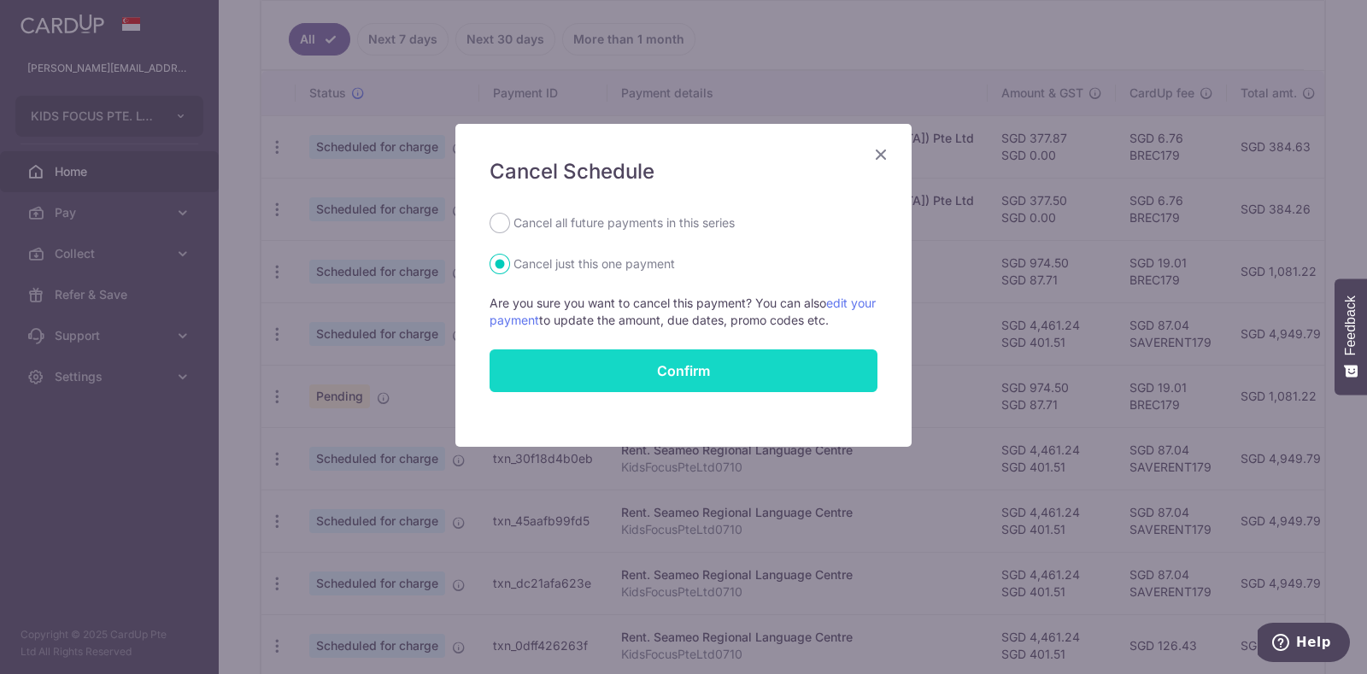
click at [581, 369] on button "Confirm" at bounding box center [684, 370] width 388 height 43
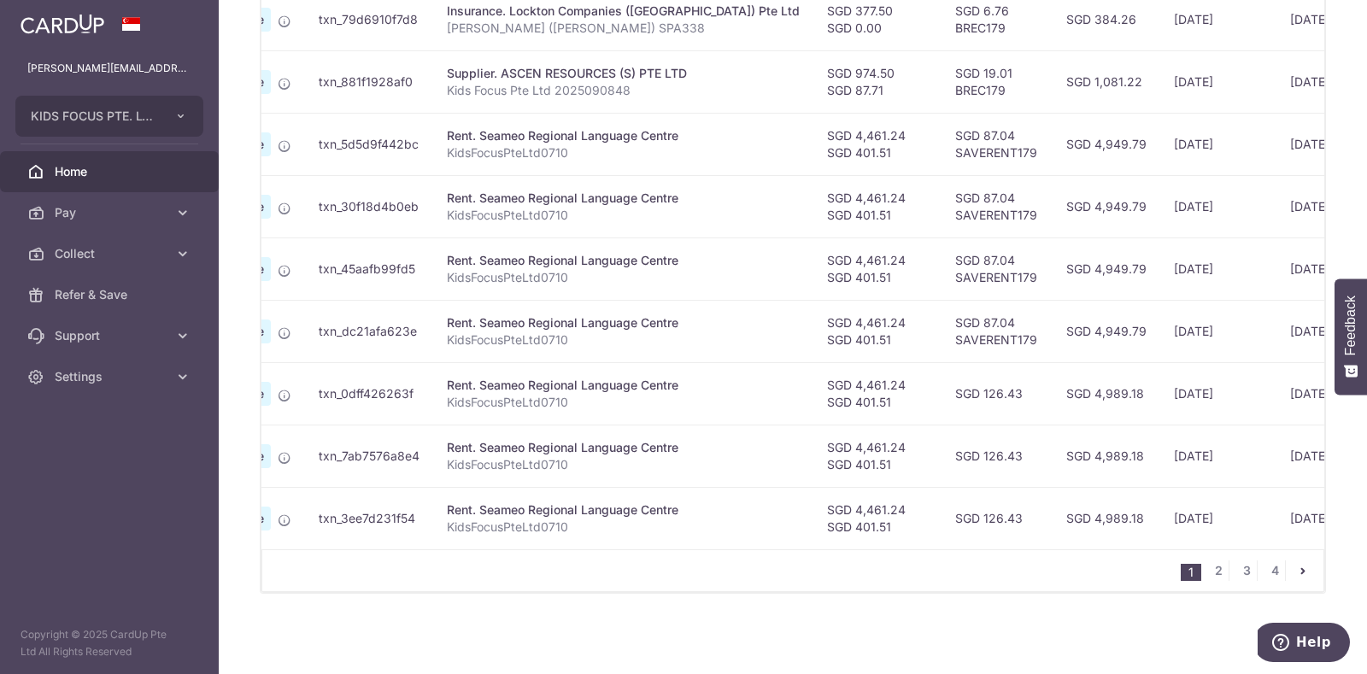
scroll to position [63, 0]
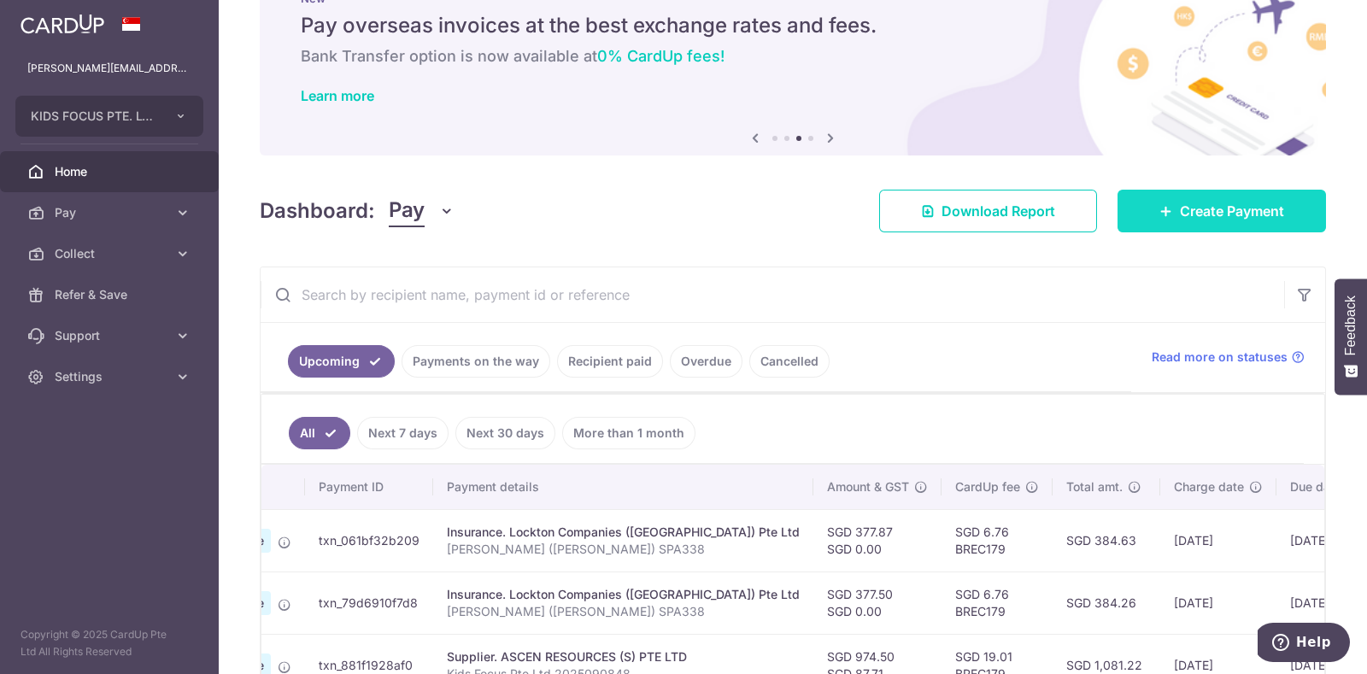
click at [1217, 201] on span "Create Payment" at bounding box center [1232, 211] width 104 height 21
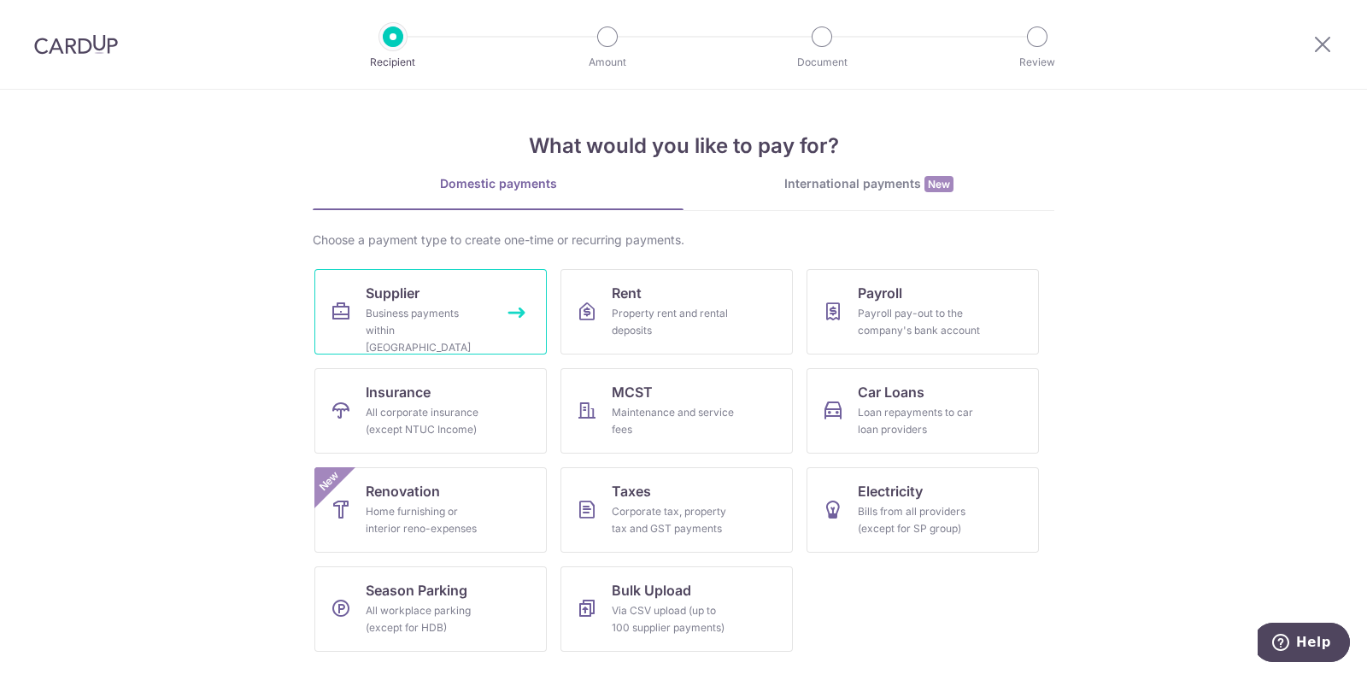
click at [437, 318] on div "Business payments within Singapore" at bounding box center [427, 330] width 123 height 51
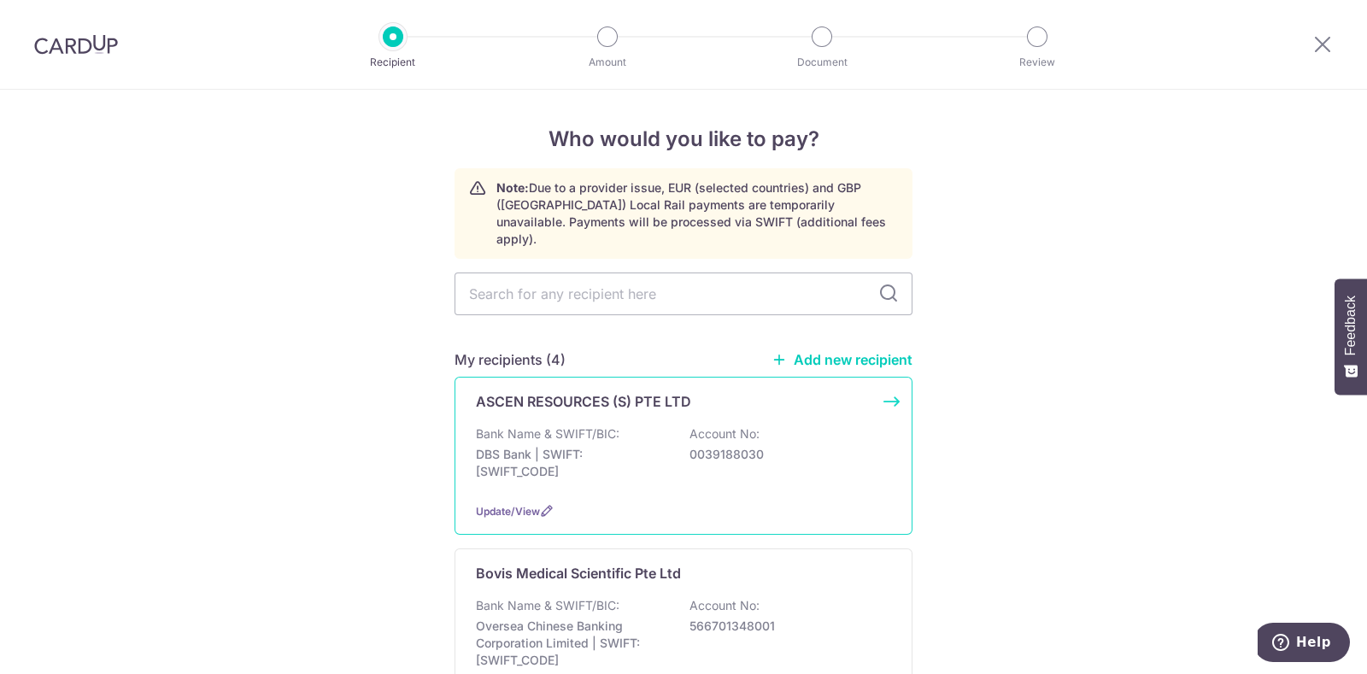
click at [577, 425] on p "Bank Name & SWIFT/BIC:" at bounding box center [548, 433] width 144 height 17
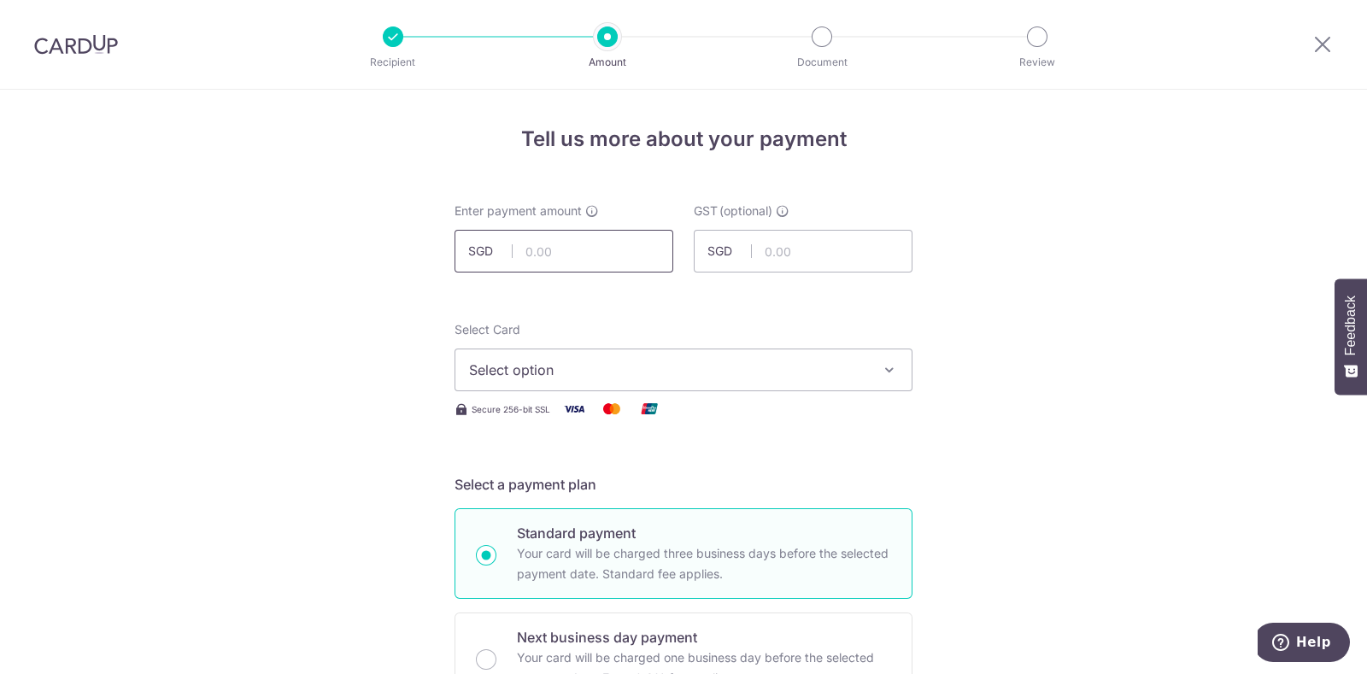
click at [537, 249] on input "text" at bounding box center [564, 251] width 219 height 43
type input "123.00"
click at [791, 245] on input "text" at bounding box center [803, 251] width 219 height 43
type input "11.07"
click at [696, 365] on span "Select option" at bounding box center [668, 370] width 398 height 21
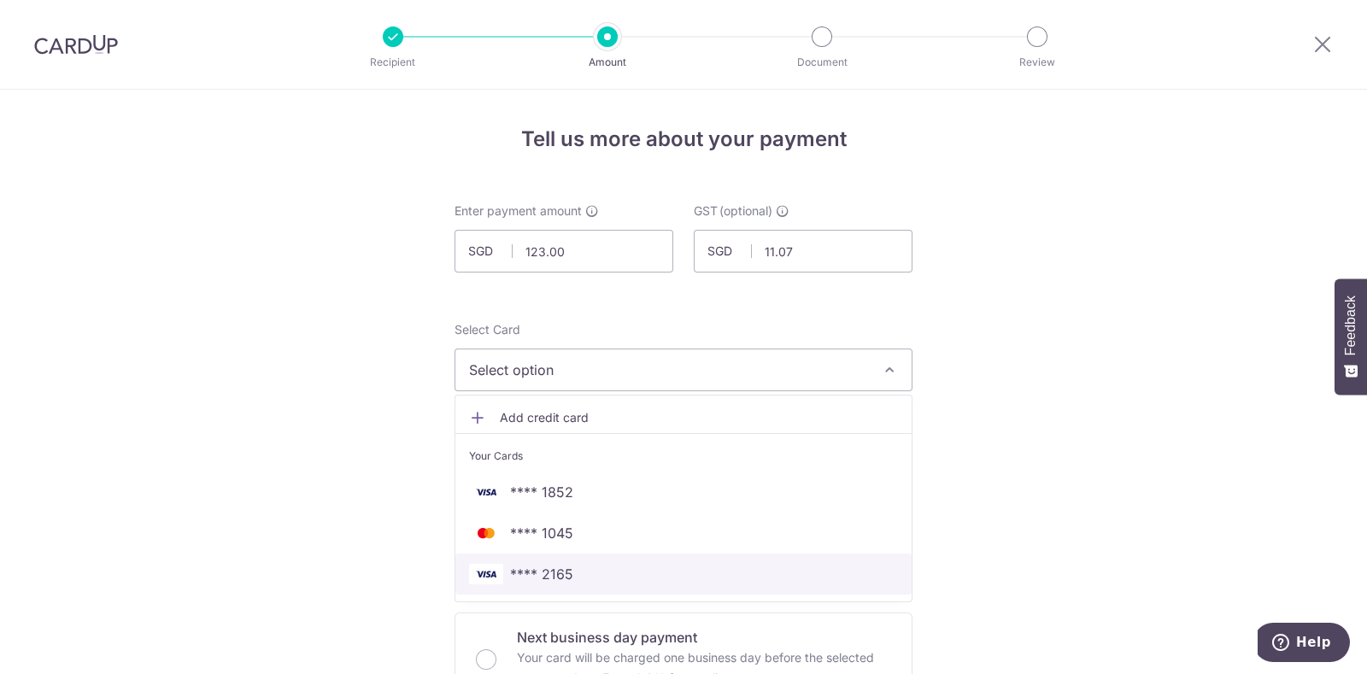
click at [554, 564] on span "**** 2165" at bounding box center [541, 574] width 63 height 21
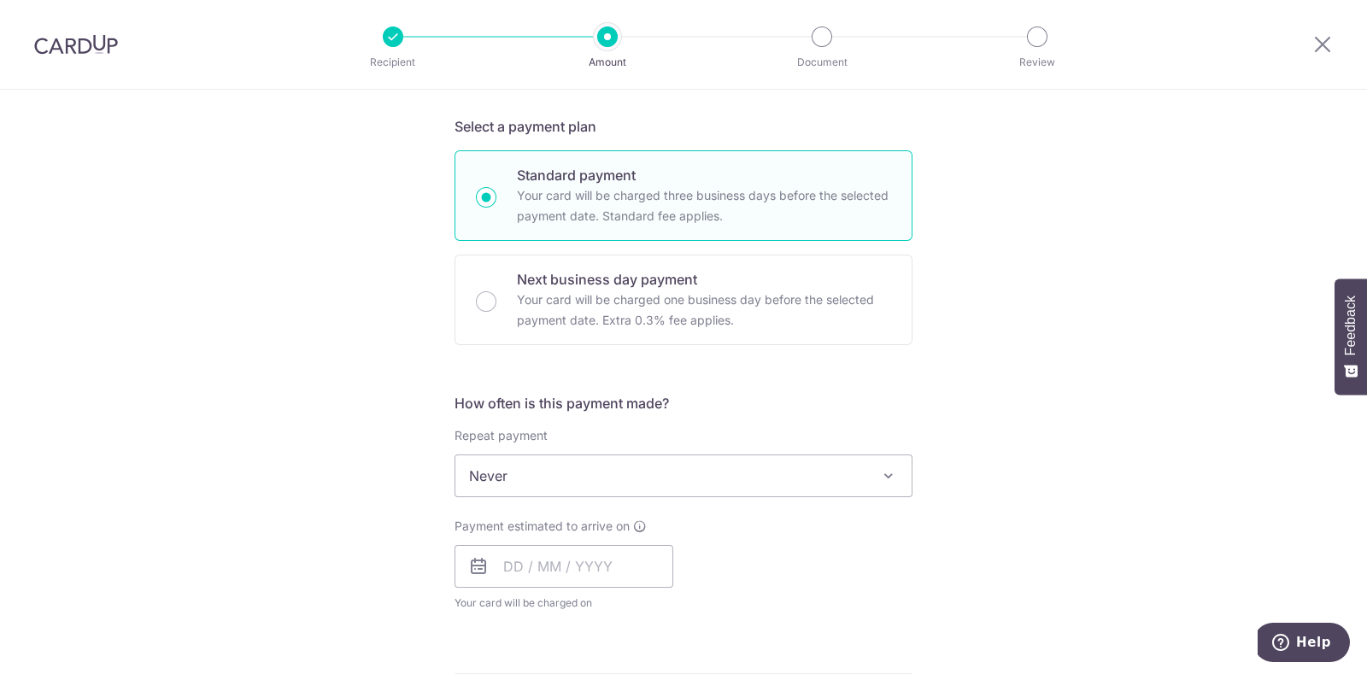
scroll to position [408, 0]
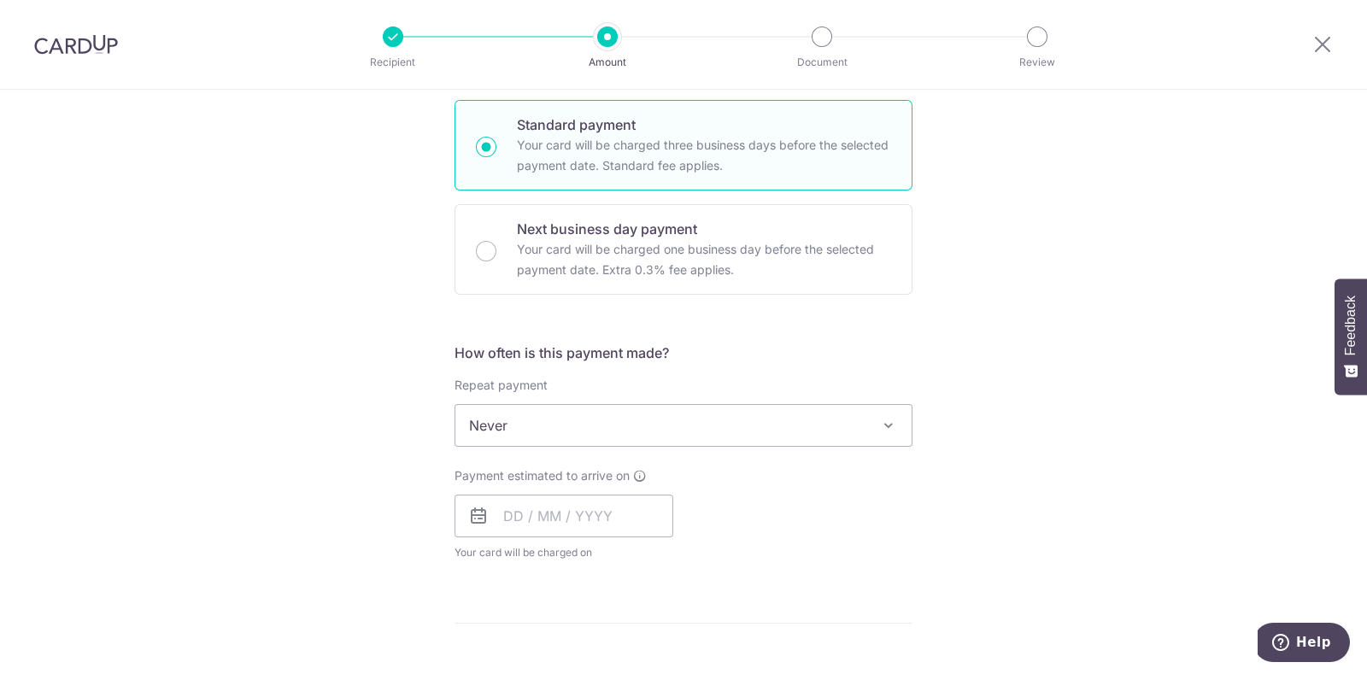
click at [884, 425] on span at bounding box center [888, 425] width 21 height 21
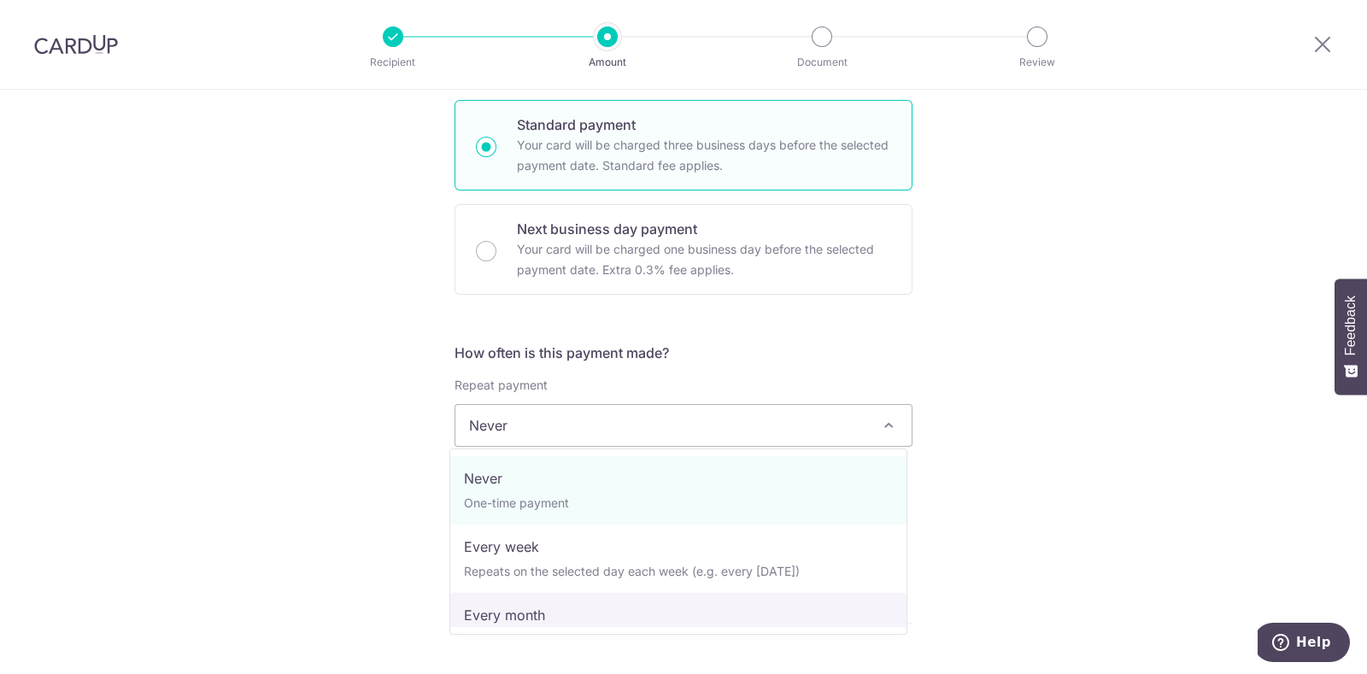
select select "3"
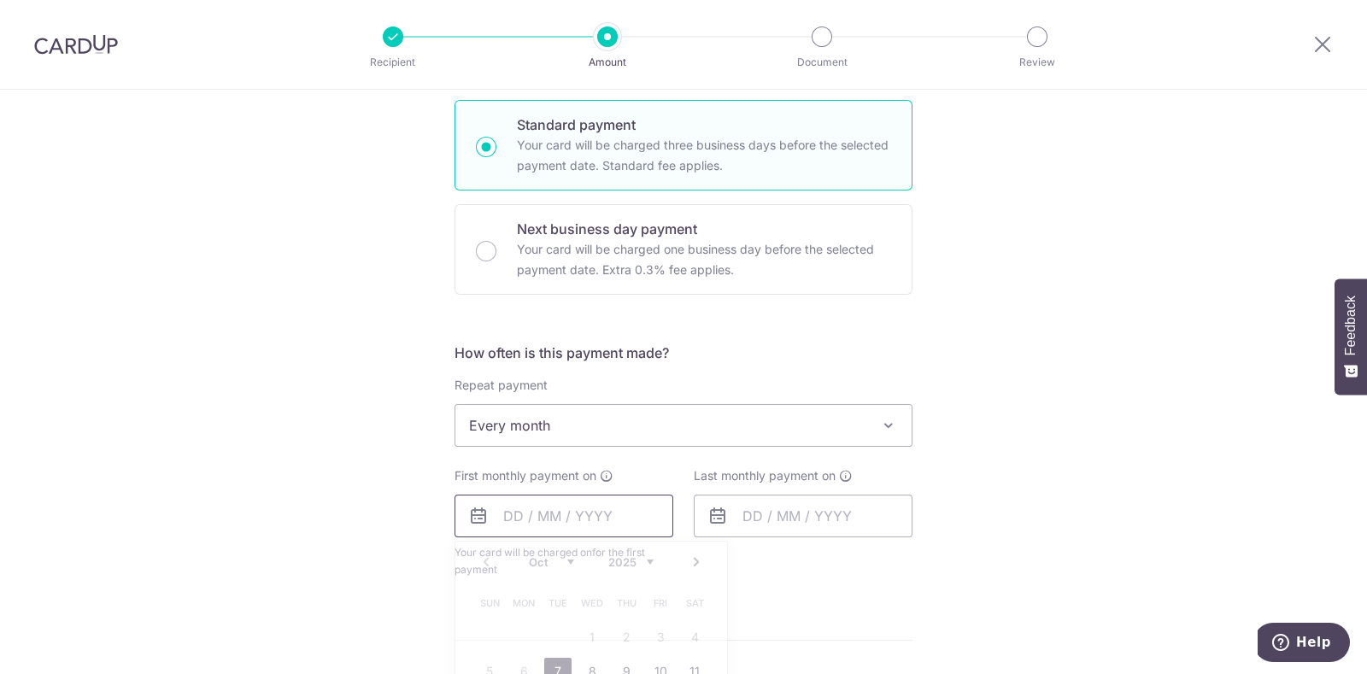
click at [507, 515] on input "text" at bounding box center [564, 516] width 219 height 43
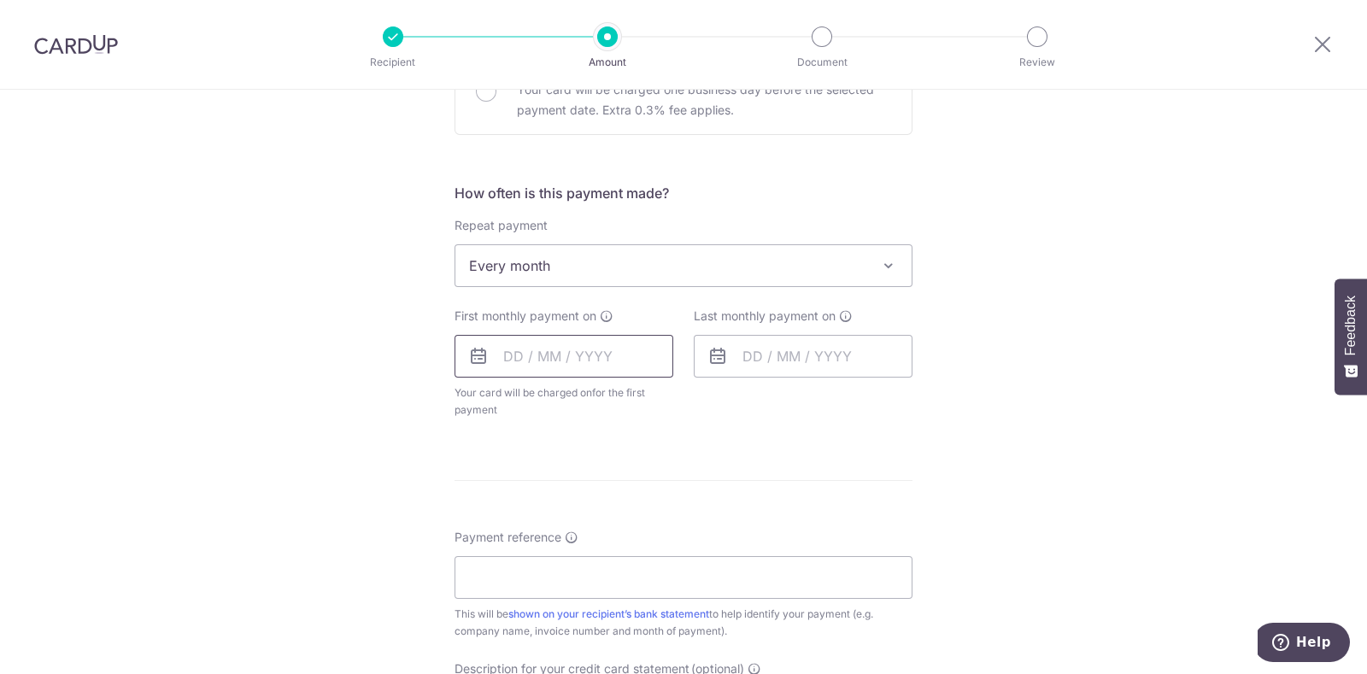
scroll to position [651, 0]
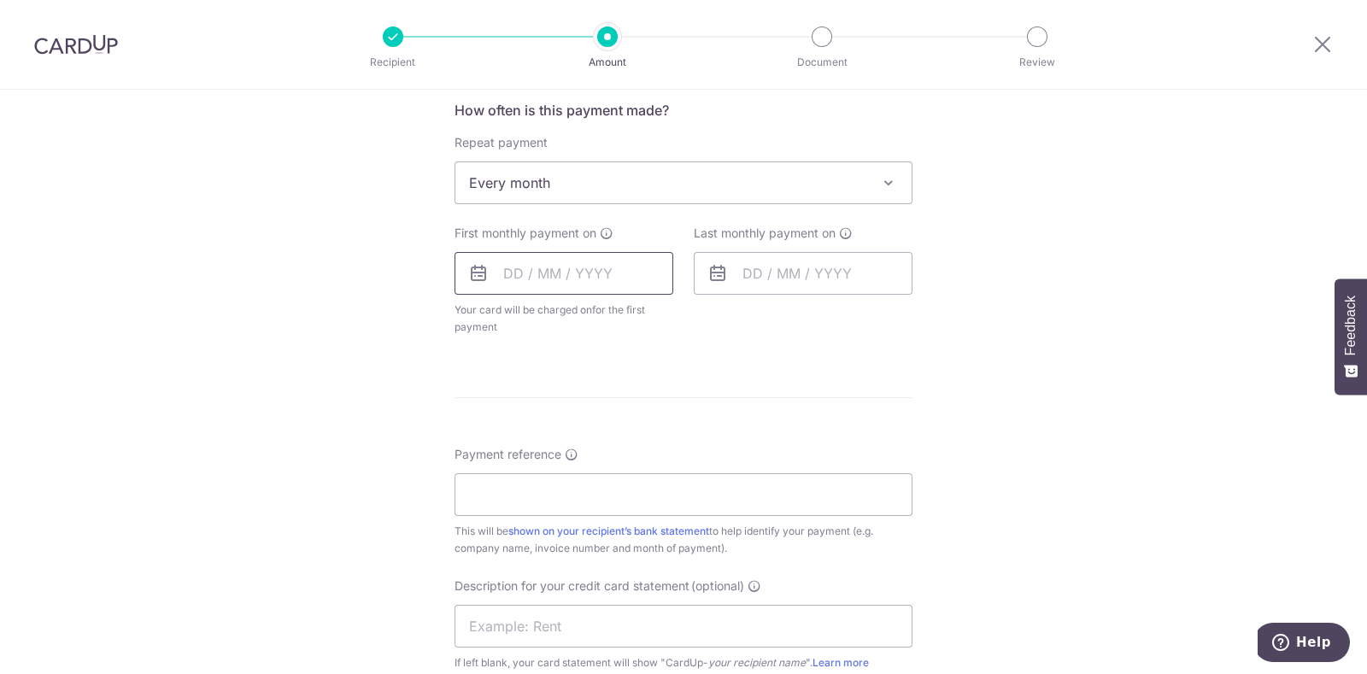
click at [505, 265] on input "text" at bounding box center [564, 273] width 219 height 43
click at [472, 275] on icon at bounding box center [478, 273] width 21 height 21
click at [500, 273] on input "text" at bounding box center [564, 273] width 219 height 43
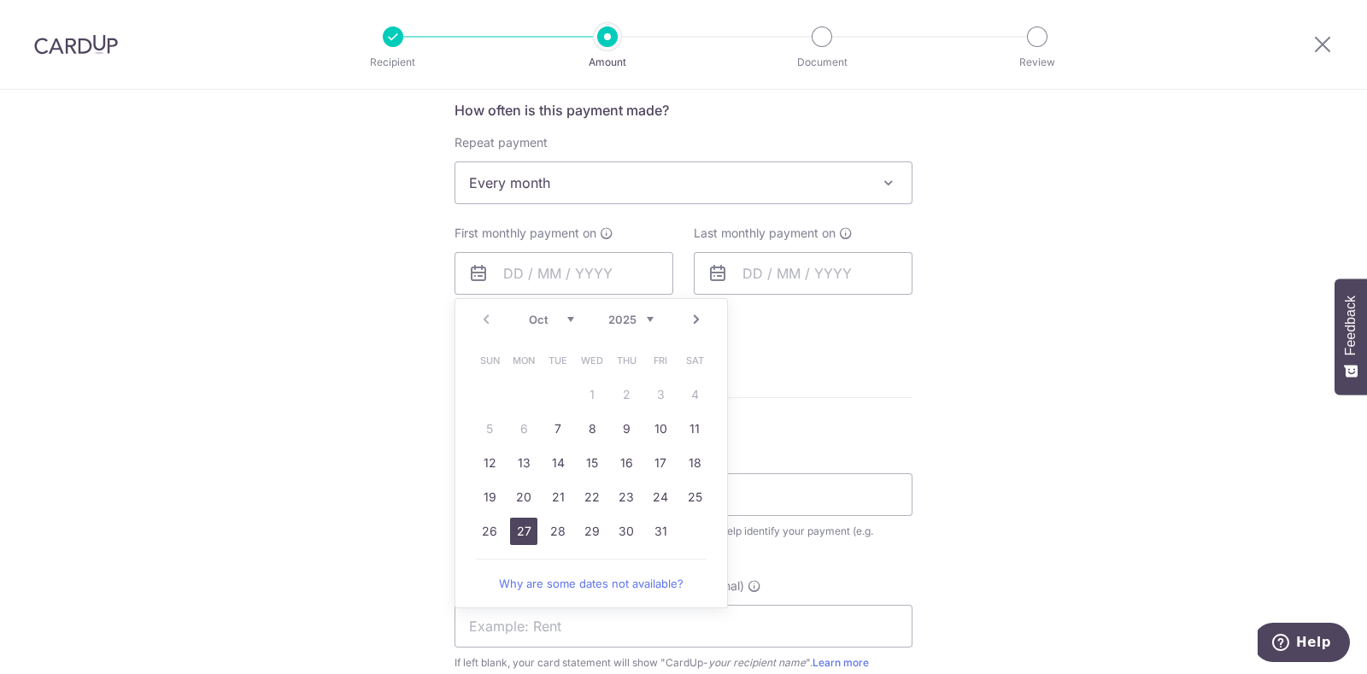
click at [528, 528] on link "27" at bounding box center [523, 531] width 27 height 27
type input "[DATE]"
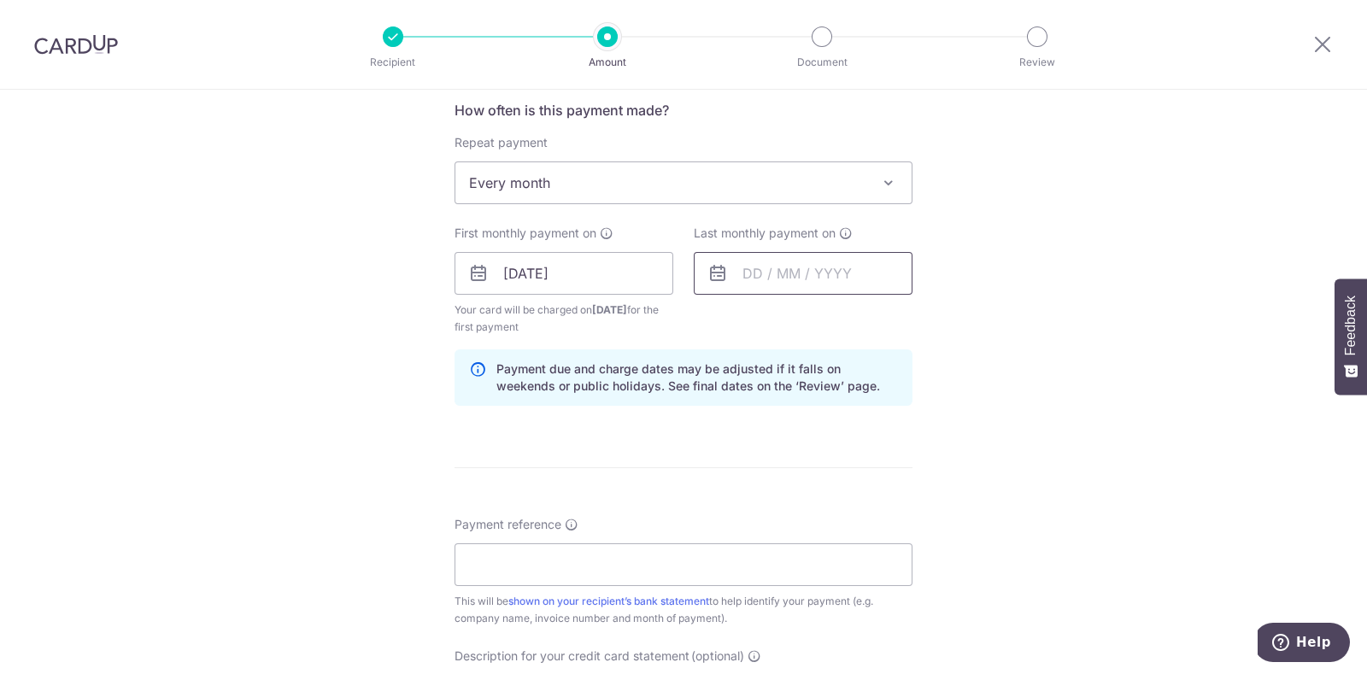
click at [743, 268] on input "text" at bounding box center [803, 273] width 219 height 43
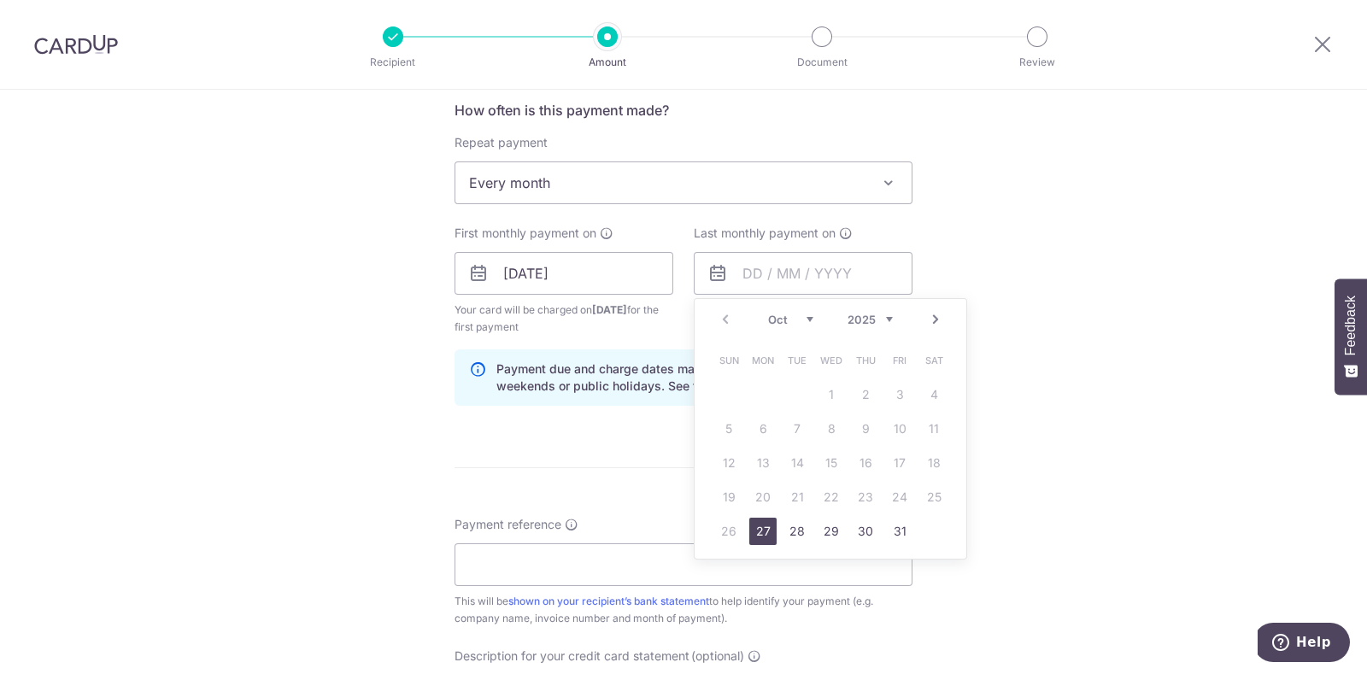
click at [801, 314] on select "Oct Nov Dec" at bounding box center [790, 320] width 45 height 14
click at [873, 528] on link "27" at bounding box center [865, 531] width 27 height 27
type input "27/11/2025"
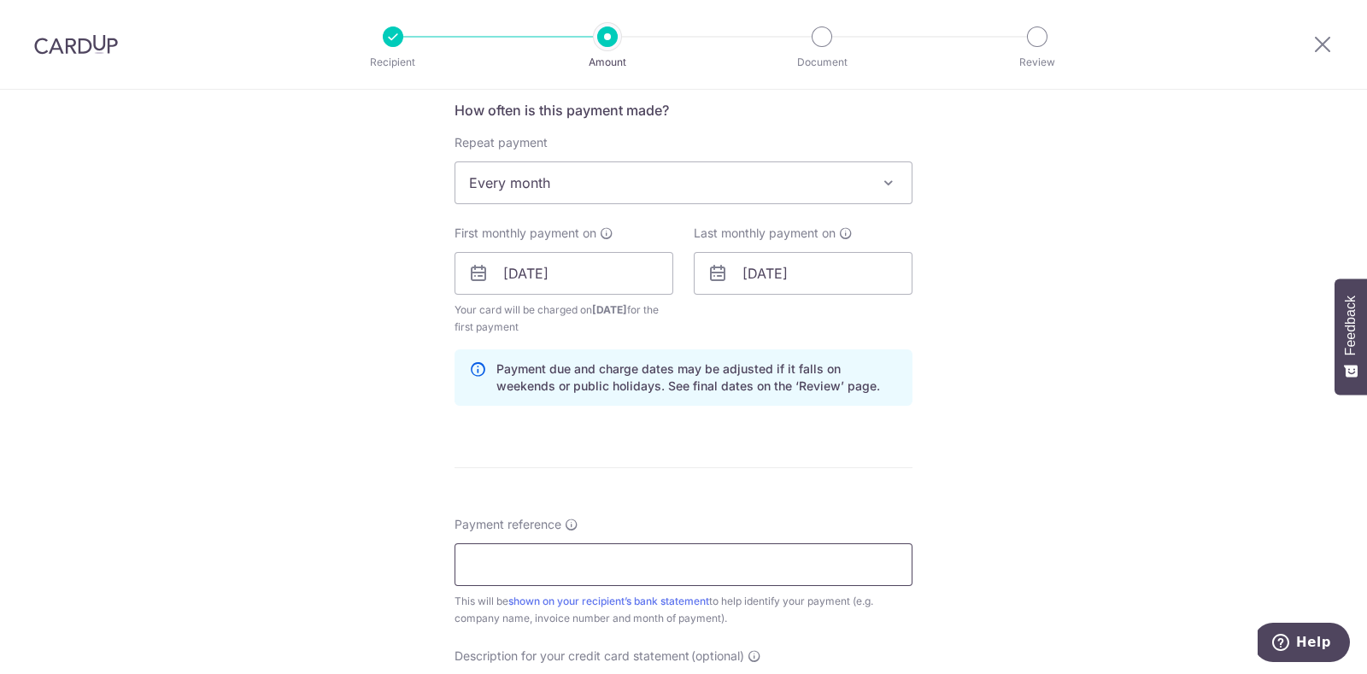
click at [643, 566] on input "Payment reference" at bounding box center [684, 564] width 458 height 43
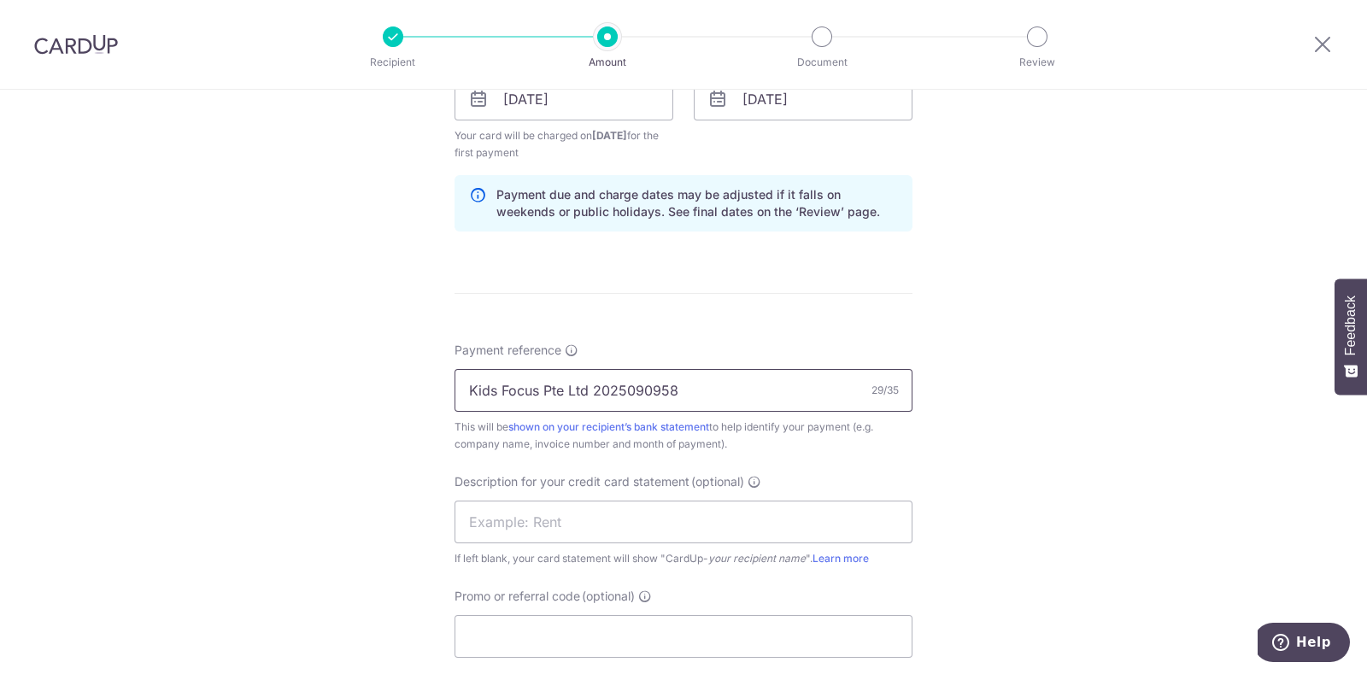
scroll to position [927, 0]
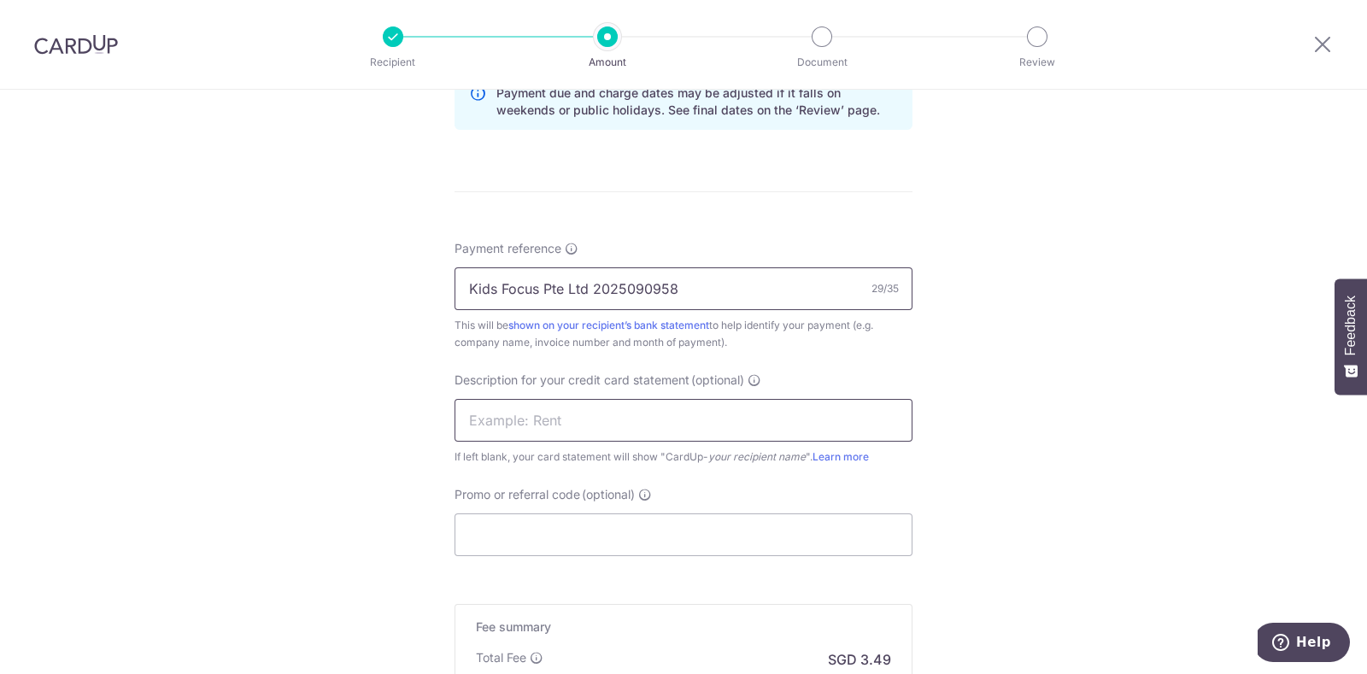
type input "Kids Focus Pte Ltd 2025090958"
click at [513, 417] on input "text" at bounding box center [684, 420] width 458 height 43
click at [598, 408] on input "Ascen2025080474" at bounding box center [684, 420] width 458 height 43
type input "Ascen2025090958"
click at [577, 529] on input "Promo or referral code (optional)" at bounding box center [684, 534] width 458 height 43
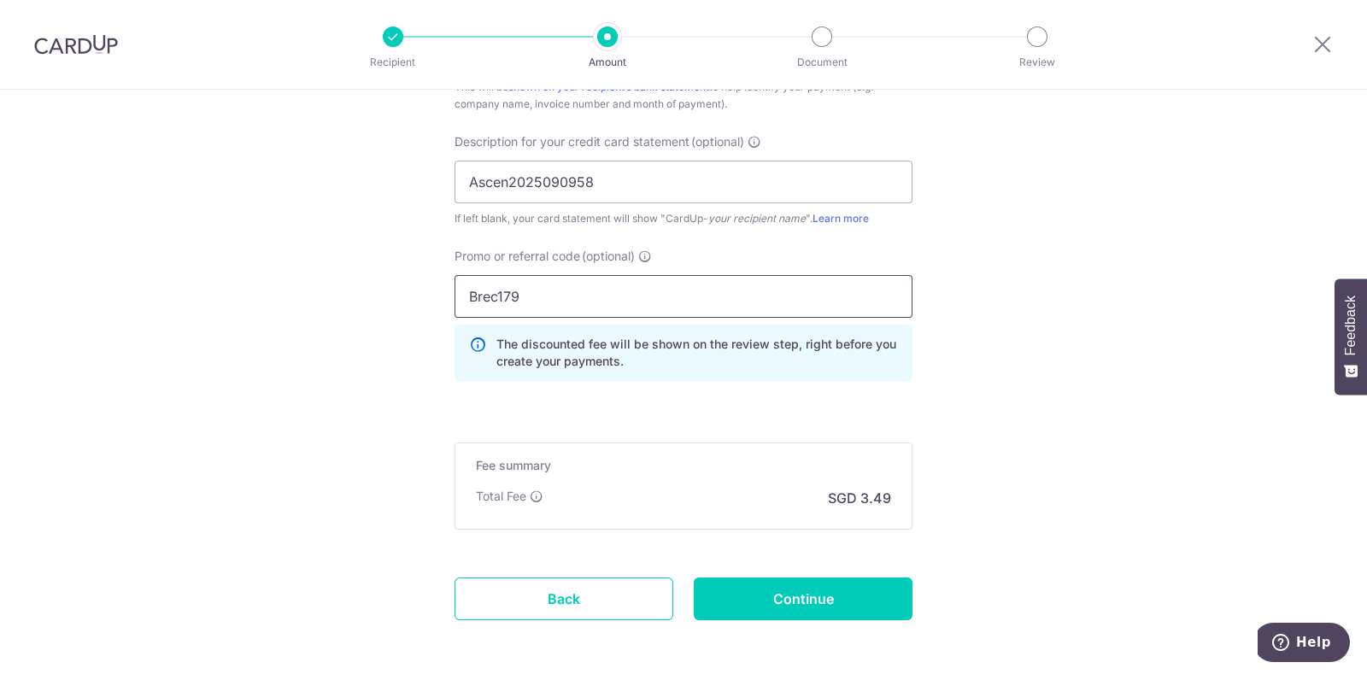
scroll to position [1188, 0]
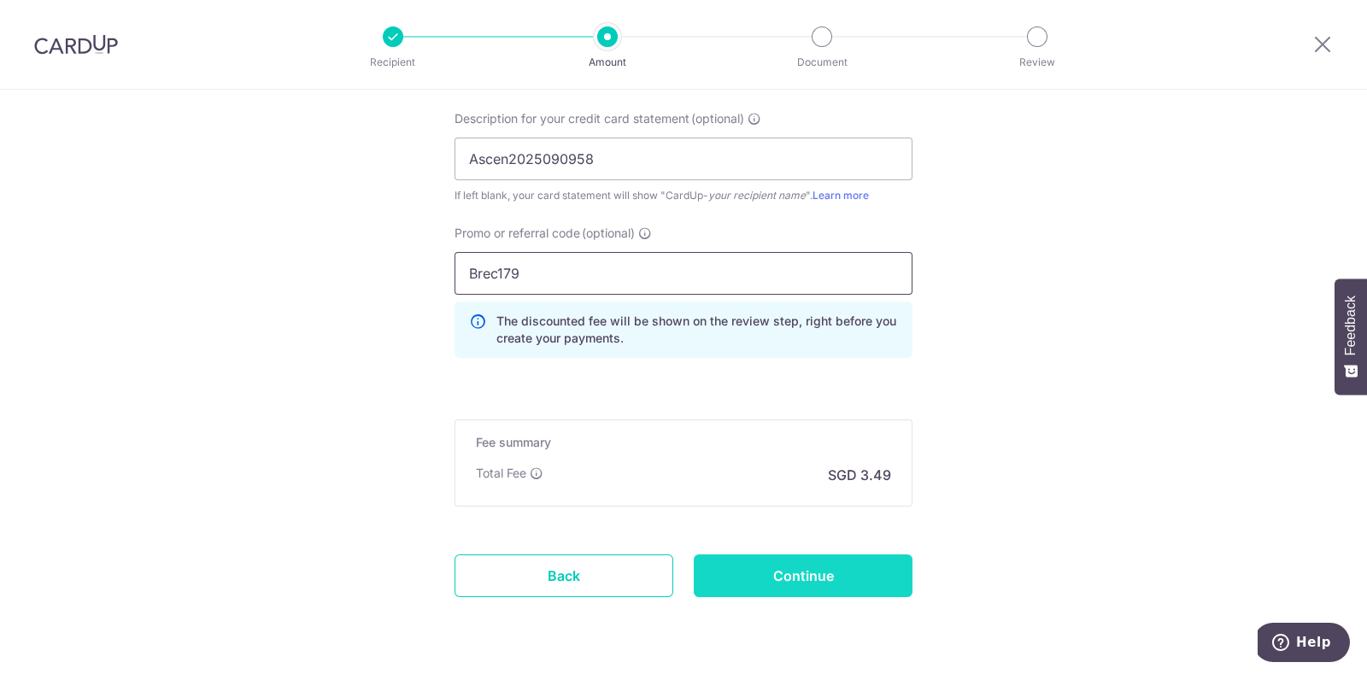
type input "Brec179"
click at [839, 576] on input "Continue" at bounding box center [803, 575] width 219 height 43
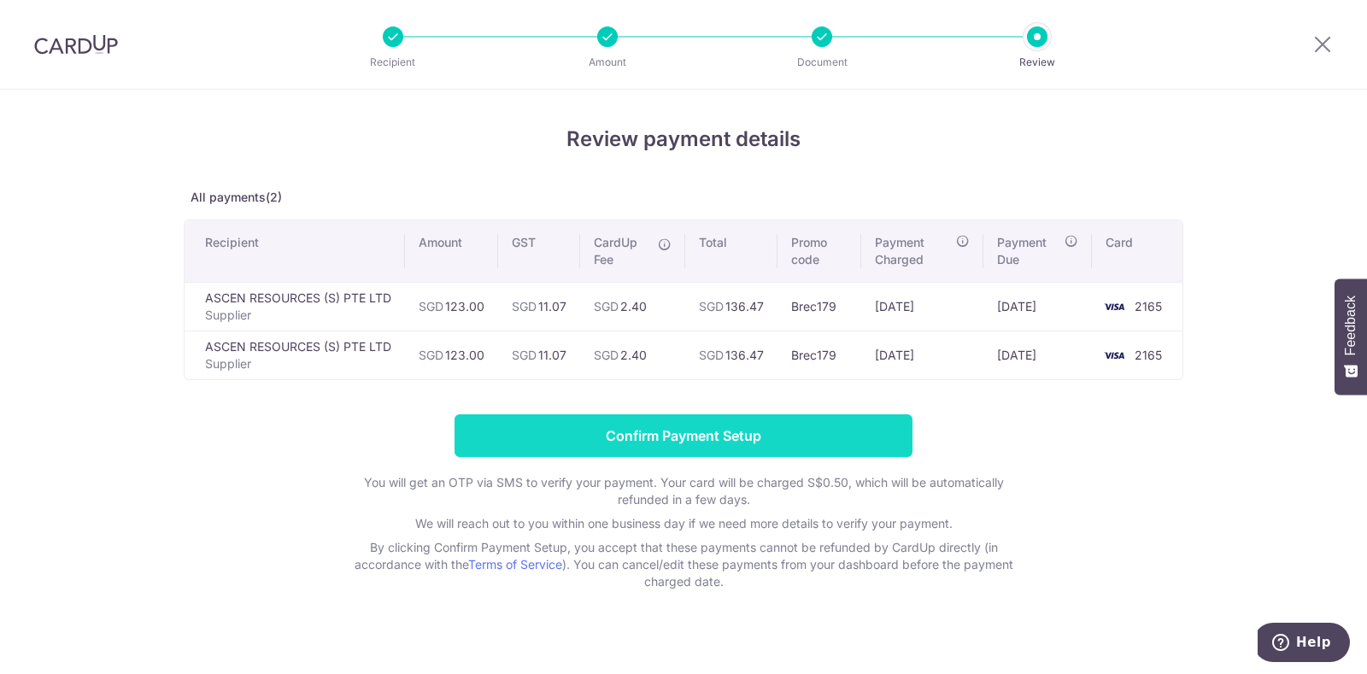
click at [729, 426] on input "Confirm Payment Setup" at bounding box center [684, 435] width 458 height 43
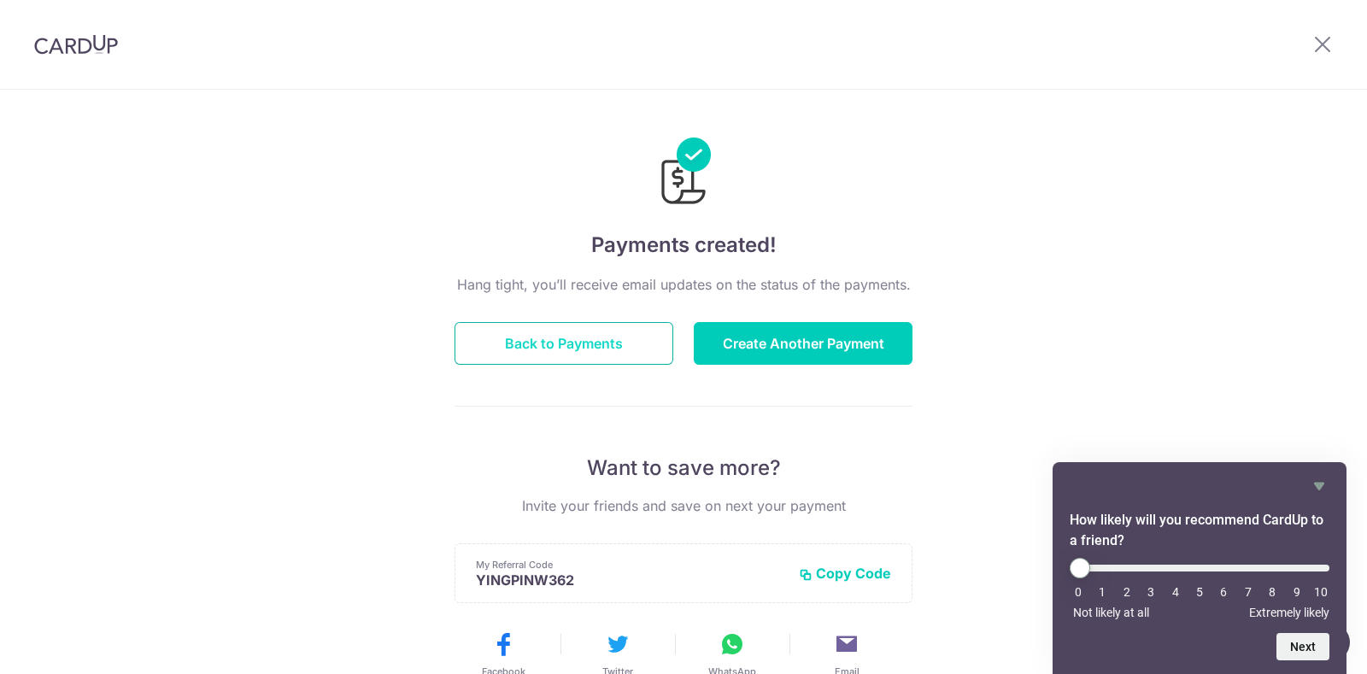
click at [619, 338] on button "Back to Payments" at bounding box center [564, 343] width 219 height 43
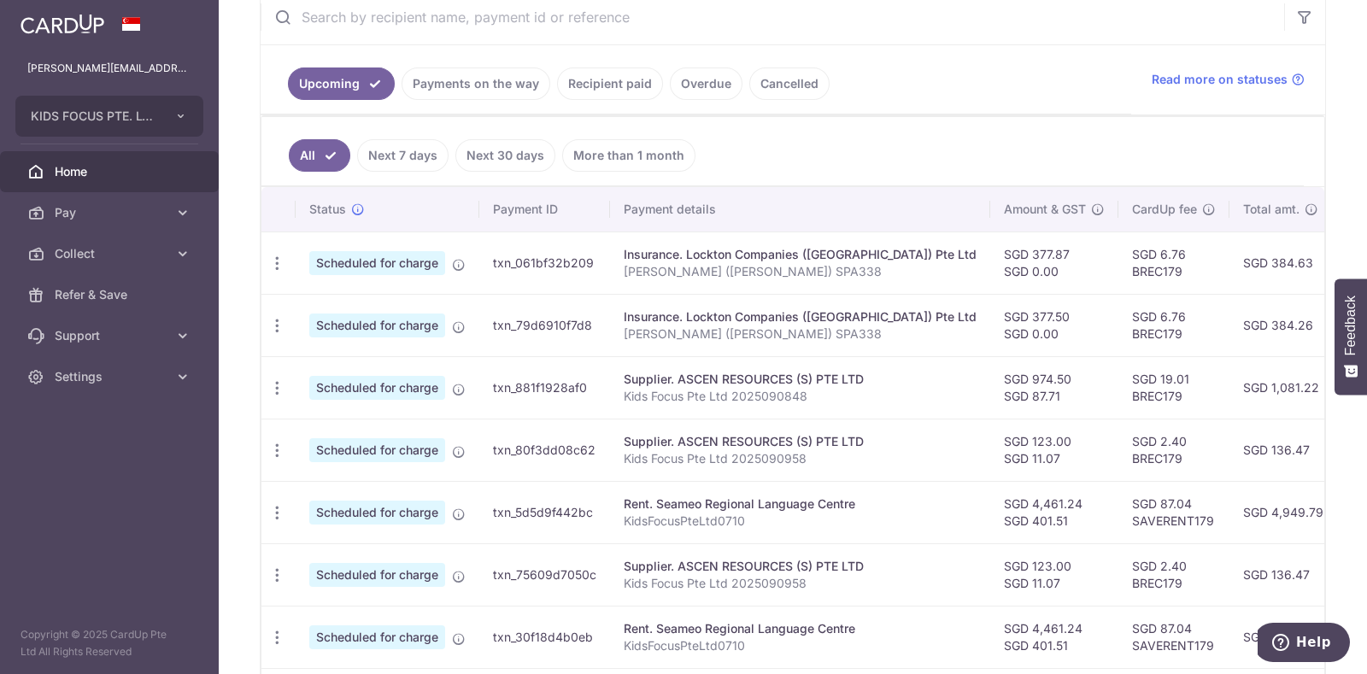
scroll to position [346, 0]
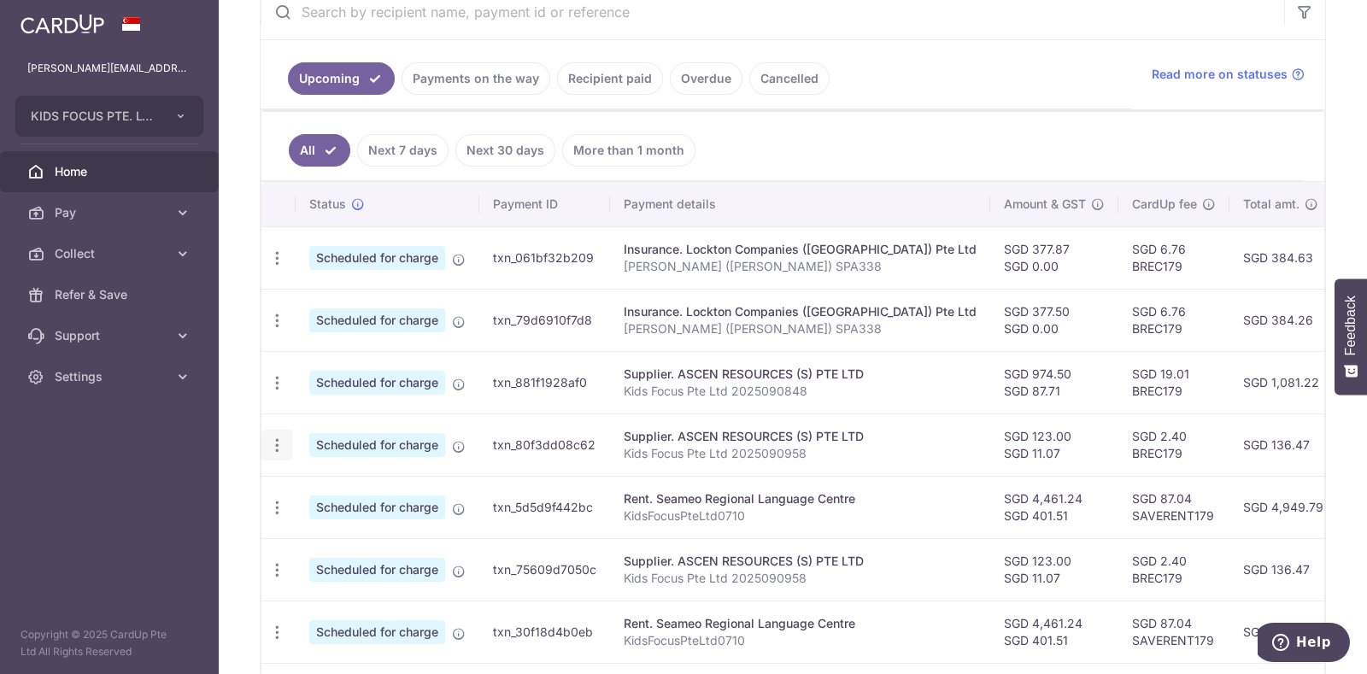
click at [277, 443] on icon "button" at bounding box center [277, 446] width 18 height 18
click at [312, 567] on span "Upload doc" at bounding box center [368, 576] width 116 height 21
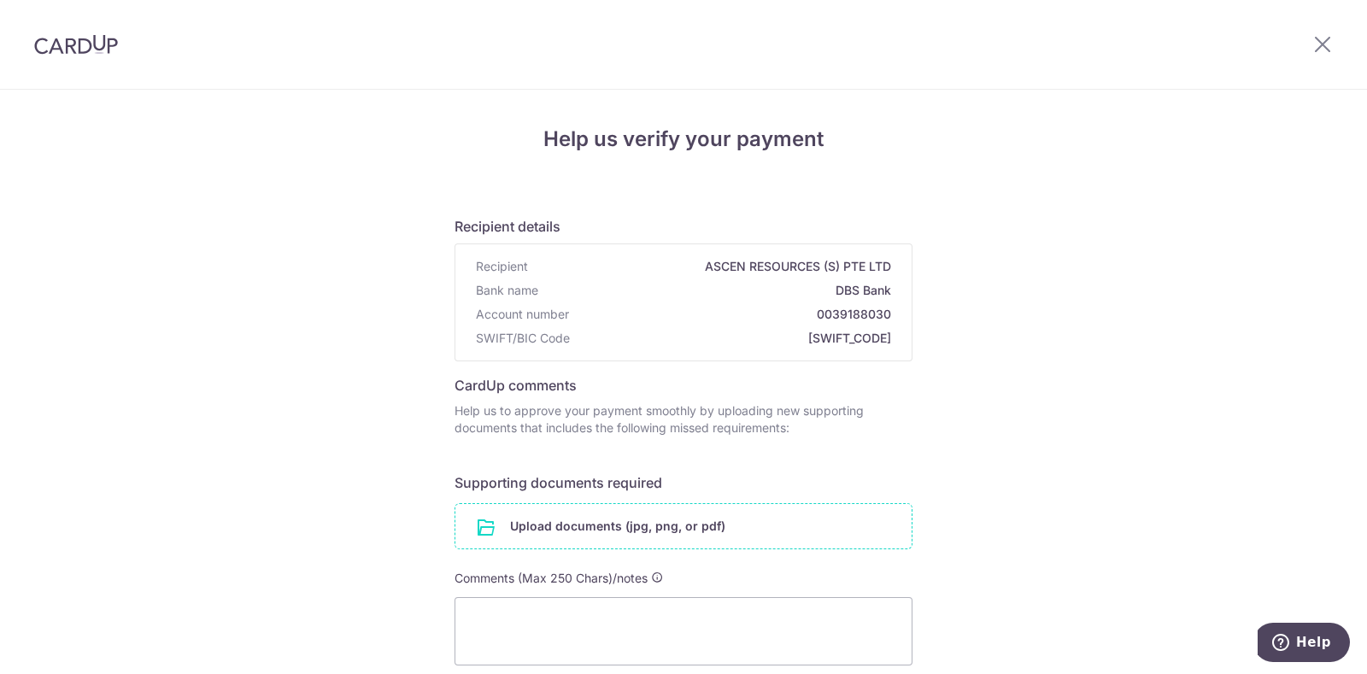
click at [531, 527] on input "file" at bounding box center [683, 526] width 456 height 44
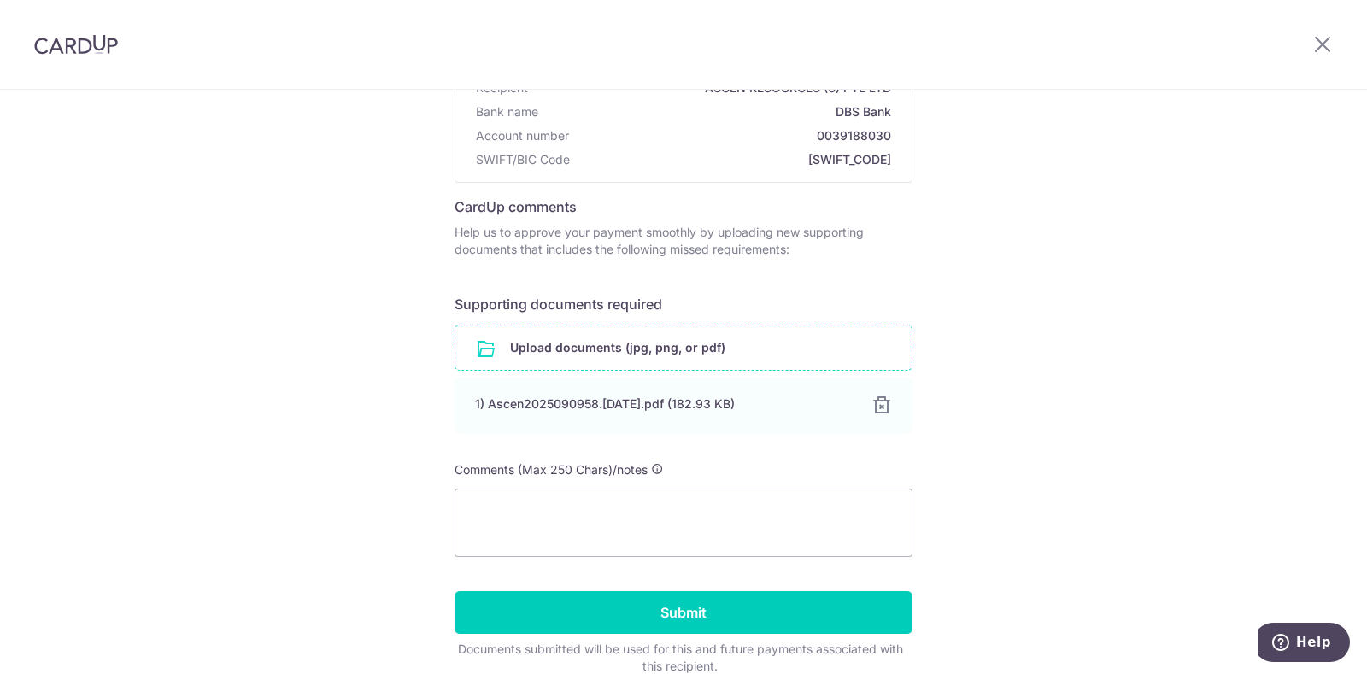
scroll to position [189, 0]
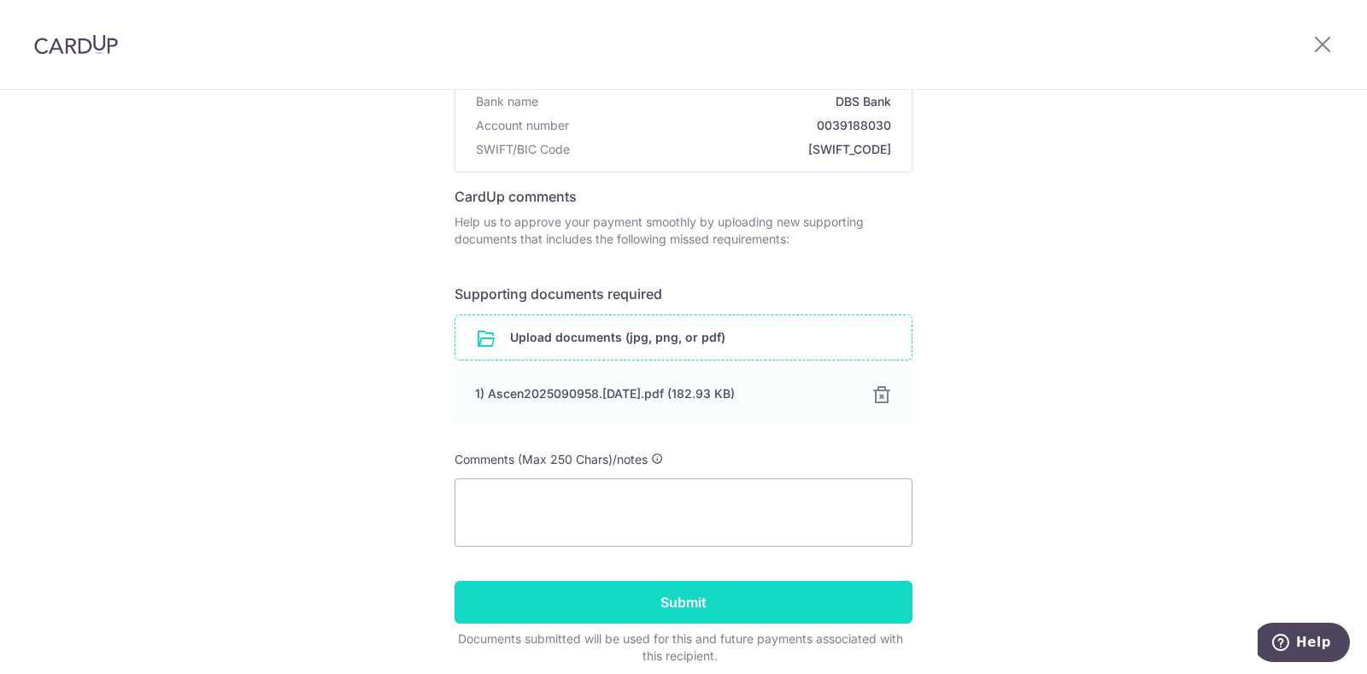
click at [746, 601] on input "Submit" at bounding box center [684, 602] width 458 height 43
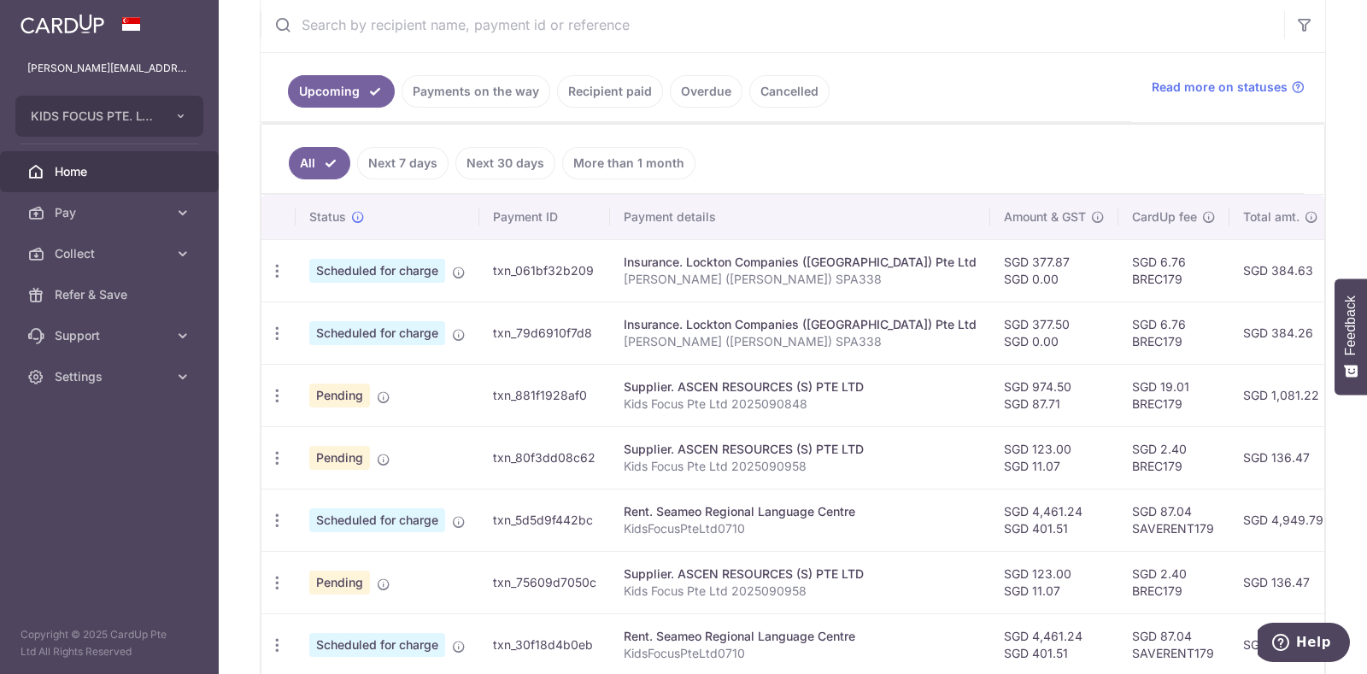
scroll to position [405, 0]
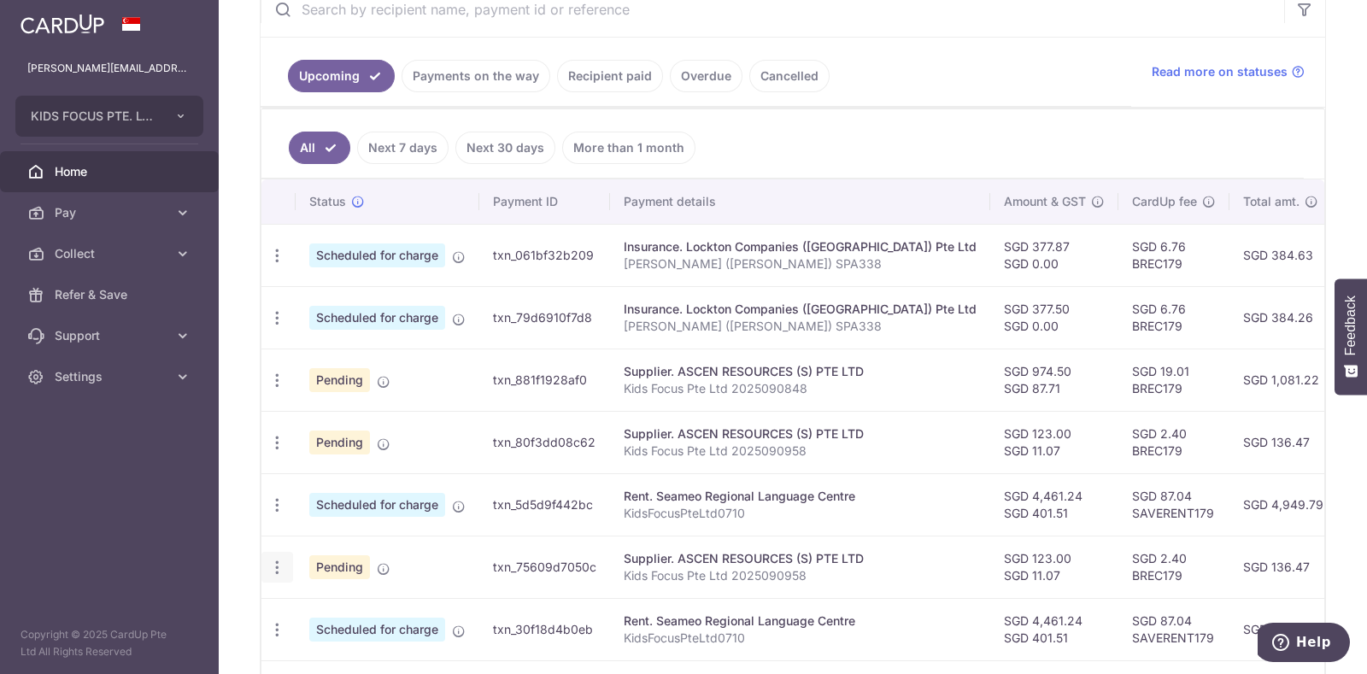
click at [282, 561] on icon "button" at bounding box center [277, 568] width 18 height 18
click at [337, 648] on span "Cancel payment" at bounding box center [368, 656] width 114 height 21
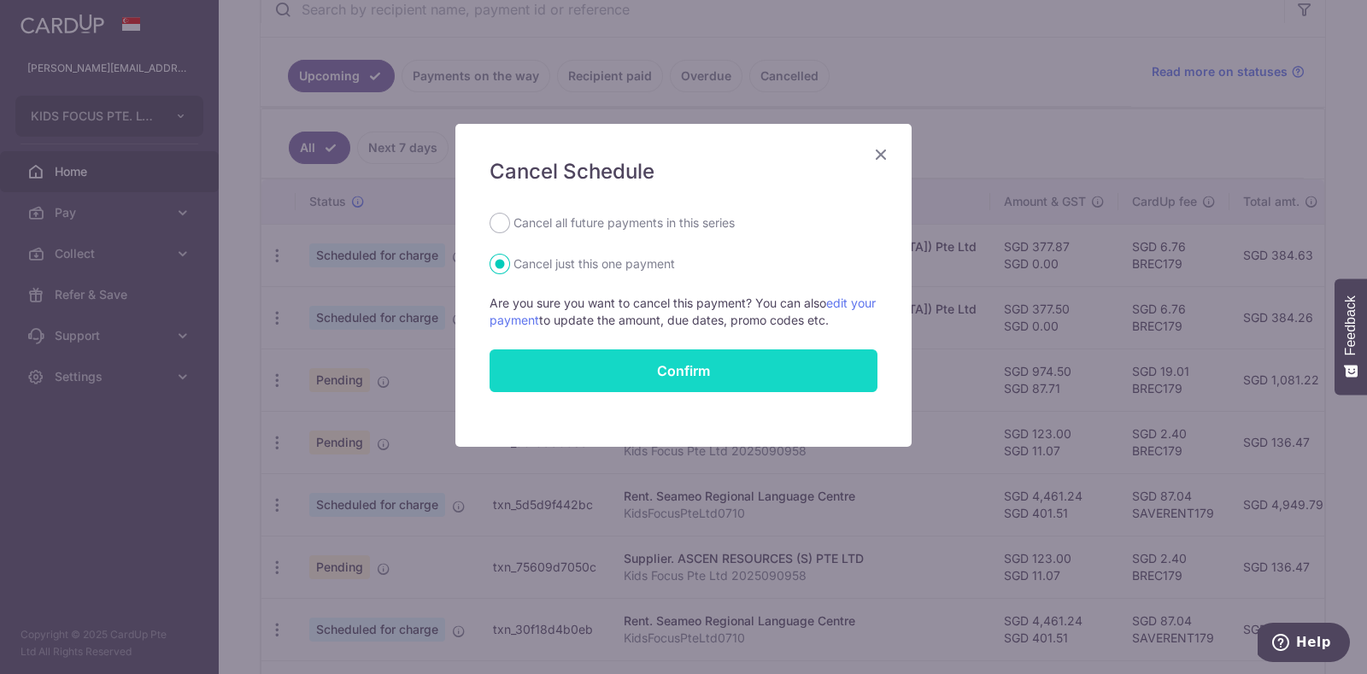
click at [681, 361] on button "Confirm" at bounding box center [684, 370] width 388 height 43
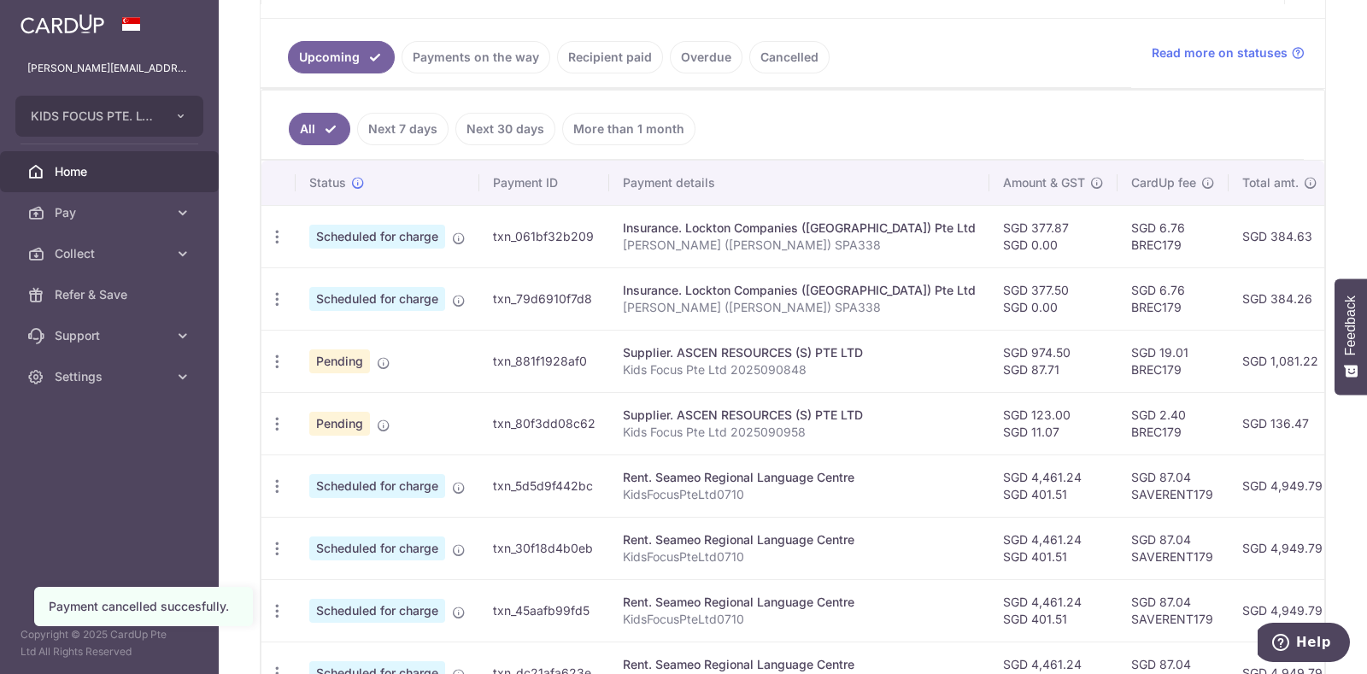
scroll to position [375, 0]
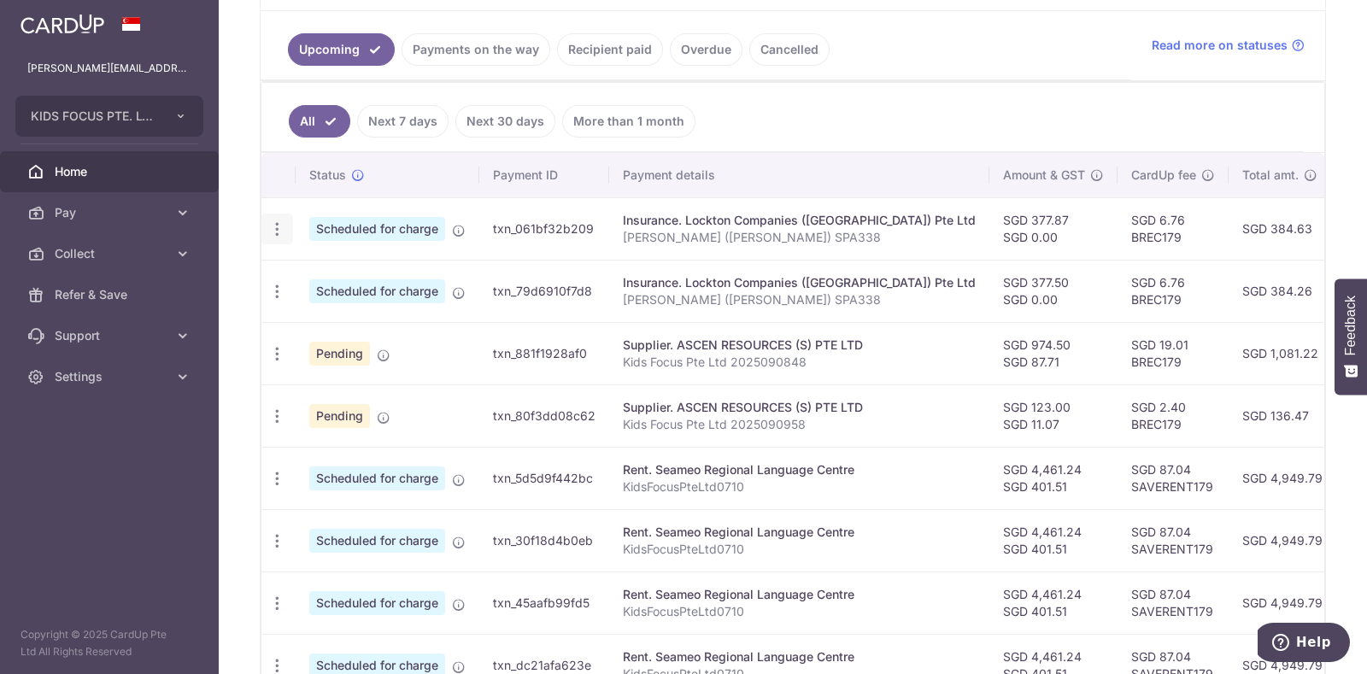
click at [278, 224] on icon "button" at bounding box center [277, 229] width 18 height 18
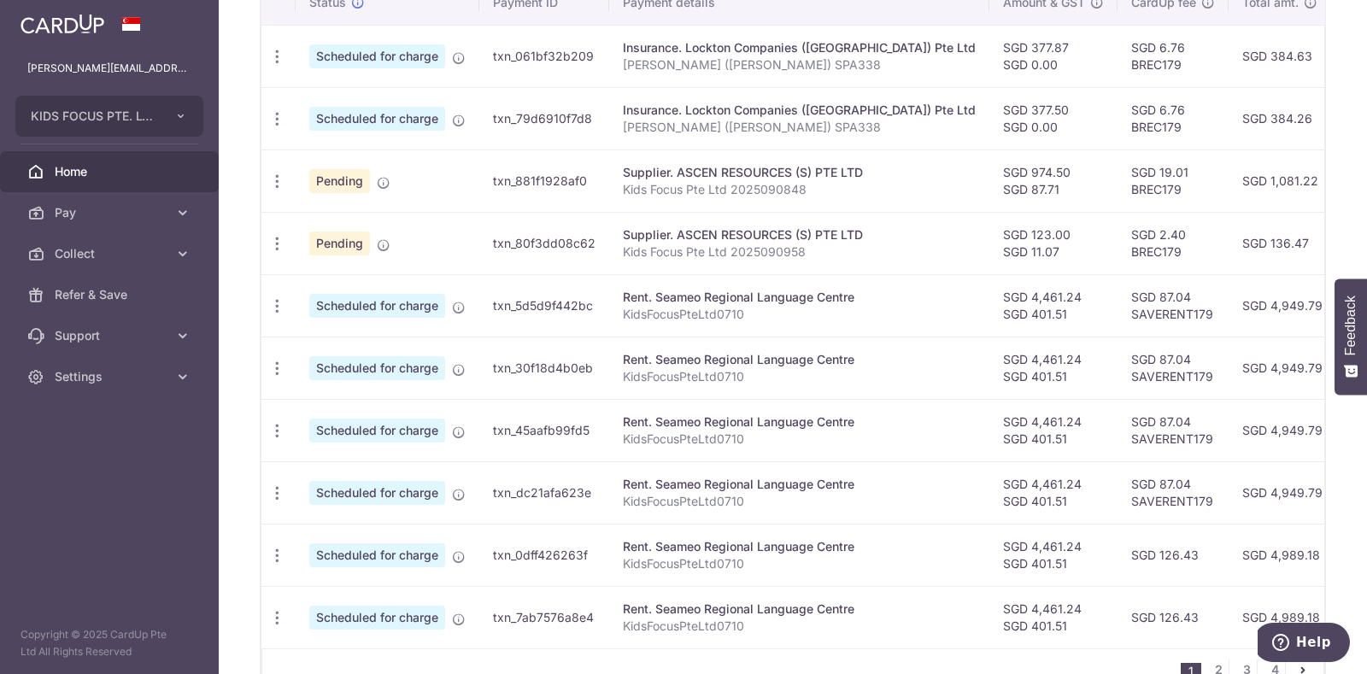
scroll to position [636, 0]
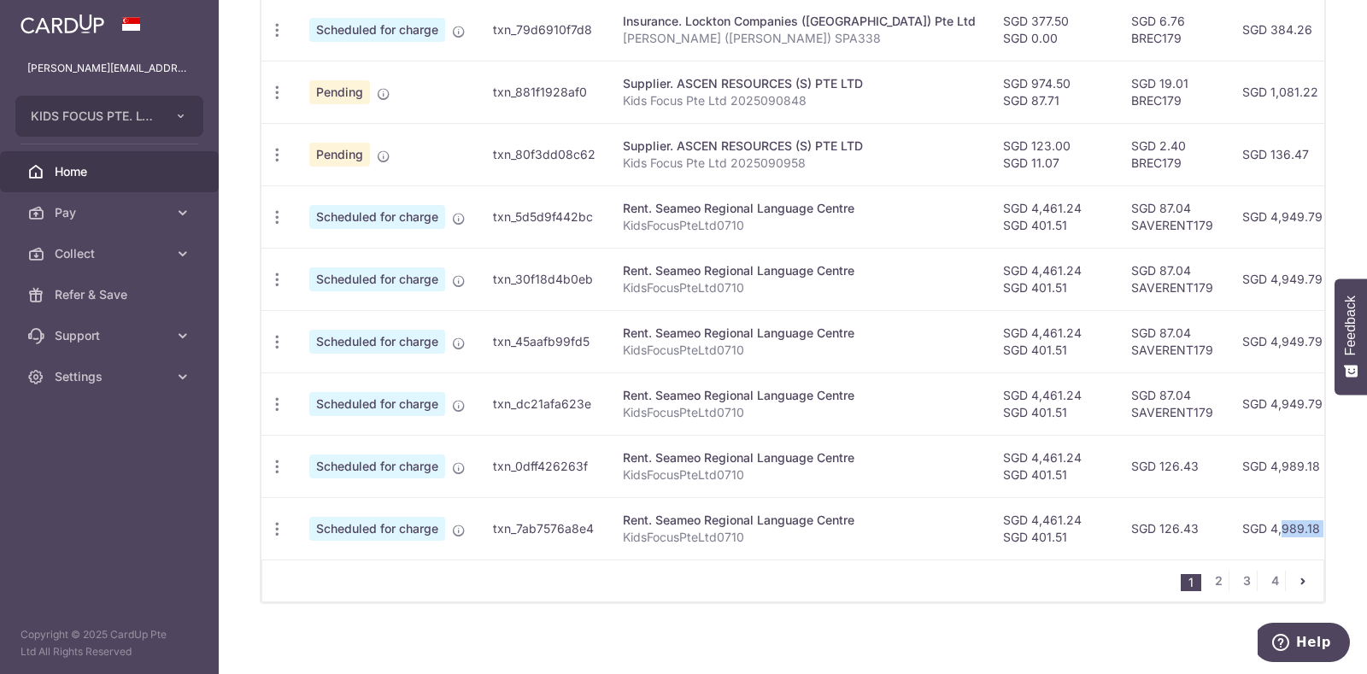
drag, startPoint x: 1046, startPoint y: 567, endPoint x: 1184, endPoint y: 554, distance: 139.0
click at [1184, 554] on div "Status Payment ID Payment details Amount & GST CardUp fee Total amt. Charge dat…" at bounding box center [792, 246] width 1063 height 711
drag, startPoint x: 1059, startPoint y: 554, endPoint x: 1132, endPoint y: 553, distance: 73.5
click at [1132, 553] on td "SGD 126.43" at bounding box center [1172, 528] width 111 height 62
click at [974, 613] on div "× Pause Schedule Pause all future payments in this series Pause just this one p…" at bounding box center [793, 337] width 1148 height 674
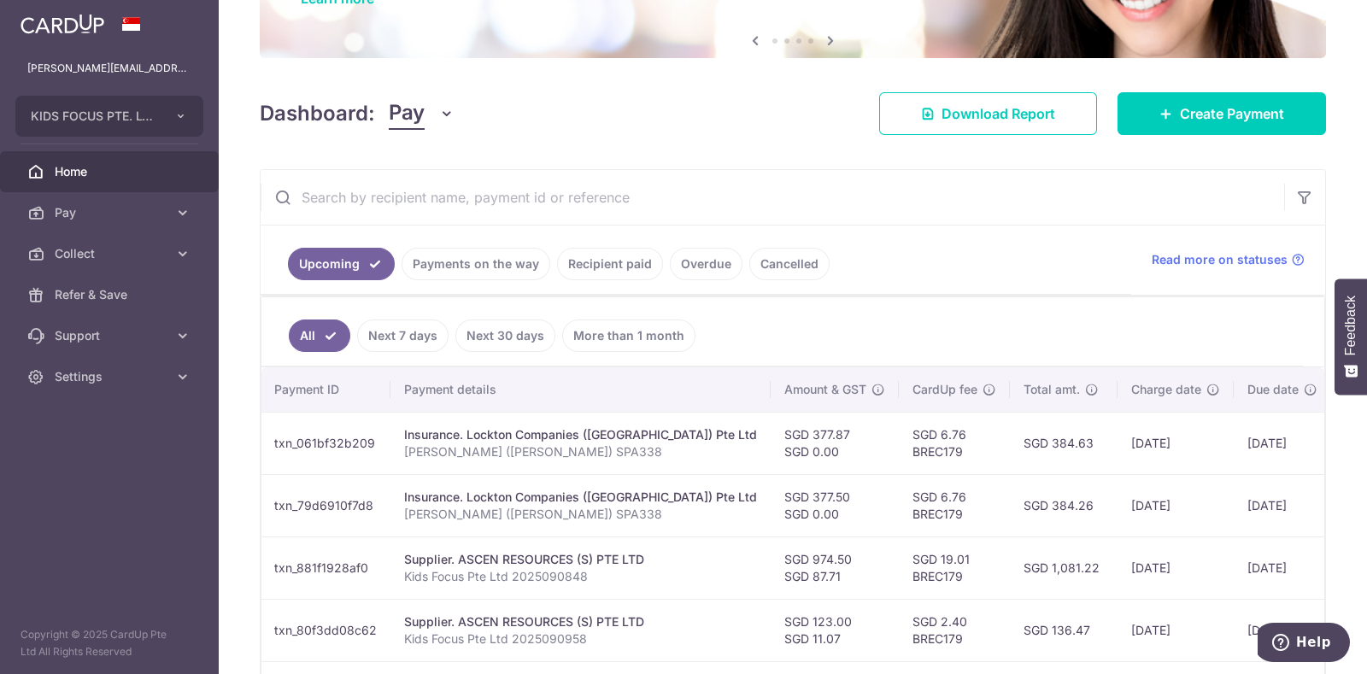
scroll to position [0, 0]
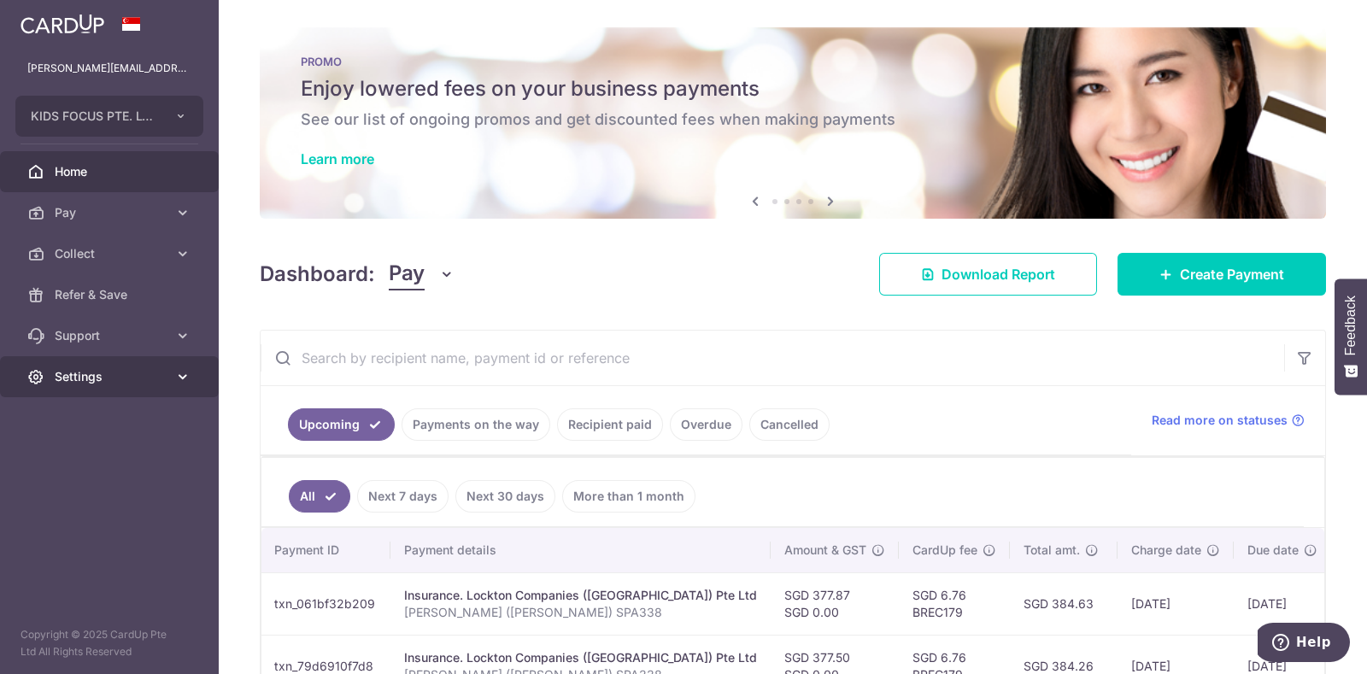
click at [186, 378] on icon at bounding box center [182, 376] width 17 height 17
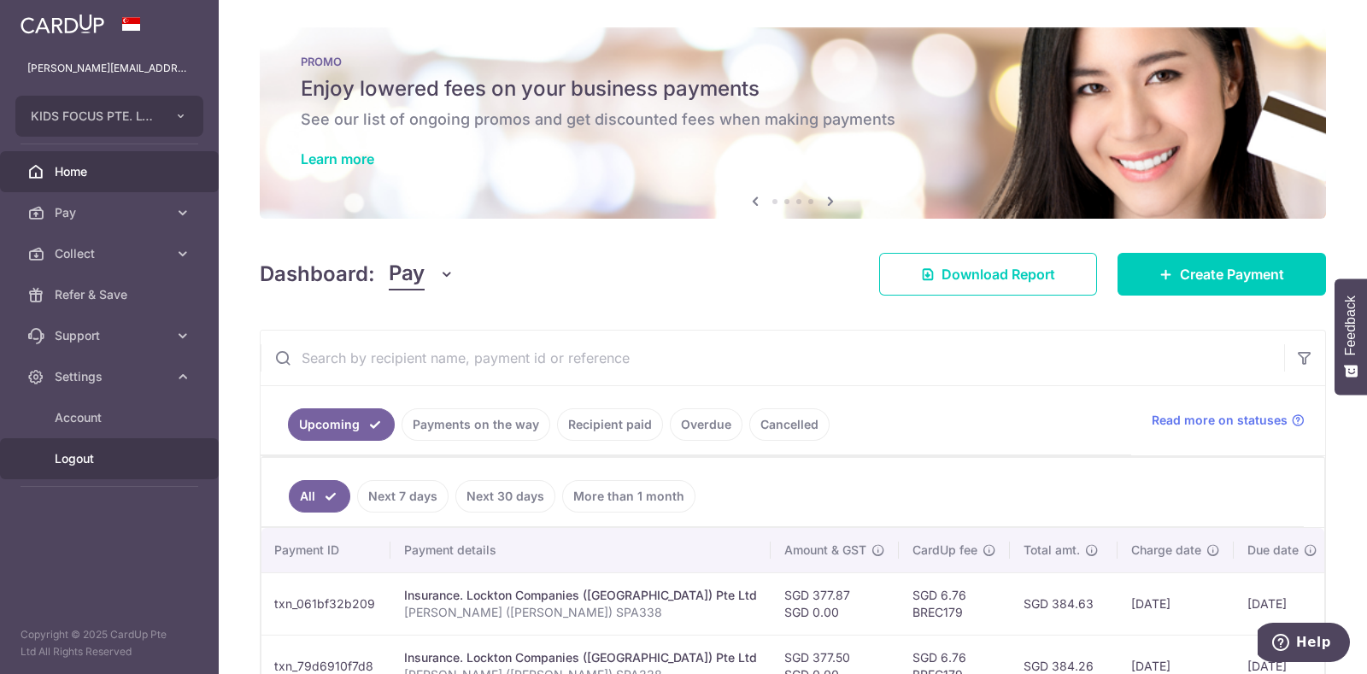
click at [85, 455] on span "Logout" at bounding box center [111, 458] width 113 height 17
